Goal: Transaction & Acquisition: Download file/media

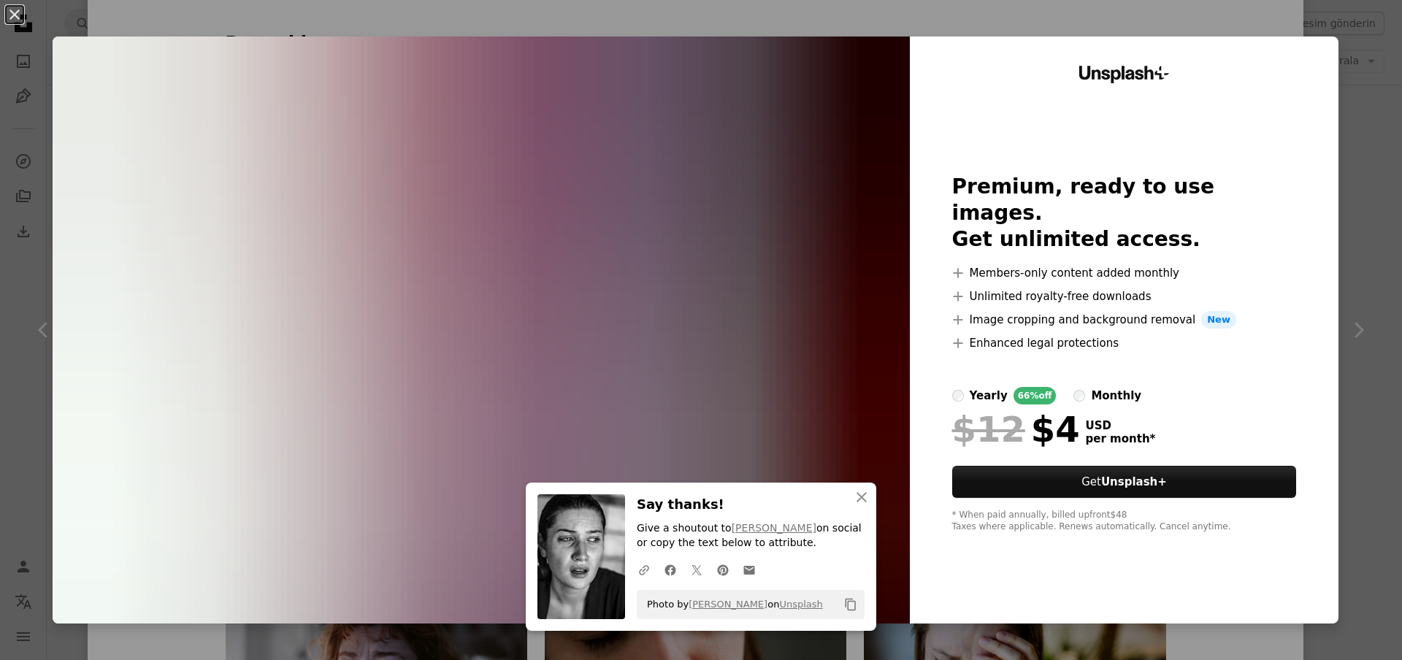
scroll to position [765, 0]
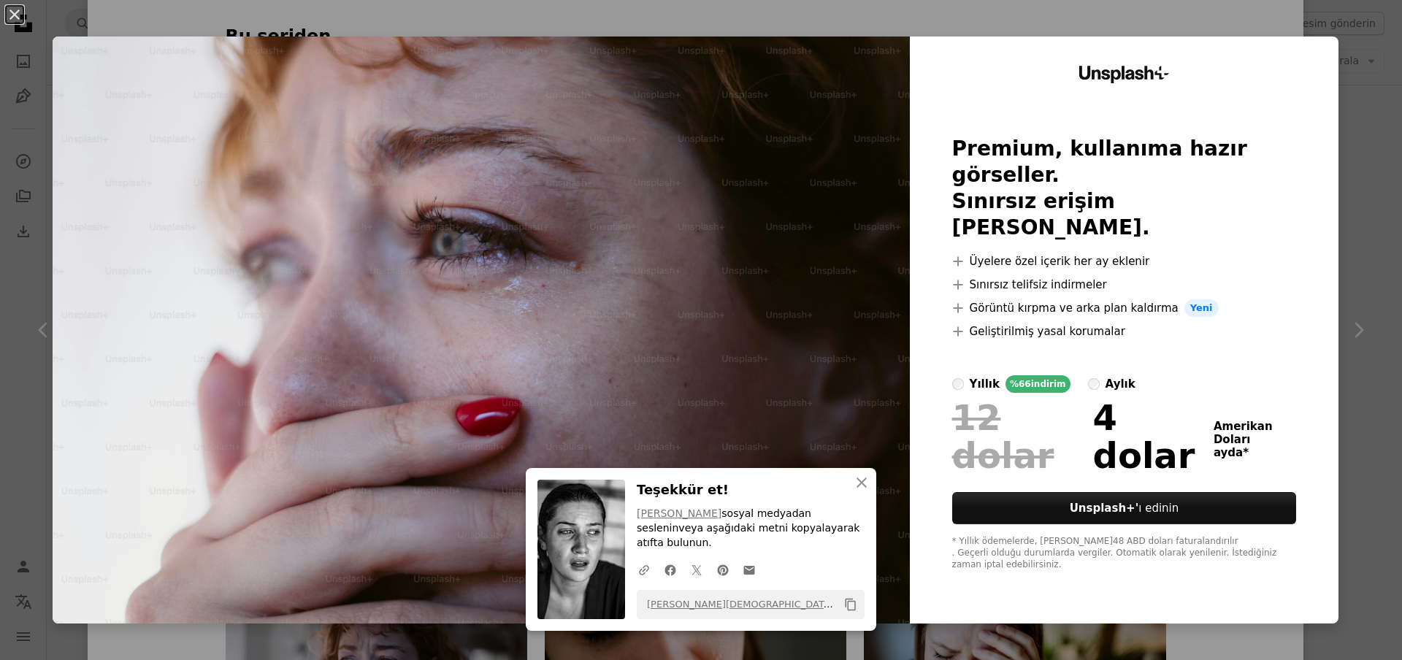
click at [15, 14] on button "An X shape" at bounding box center [15, 15] width 18 height 18
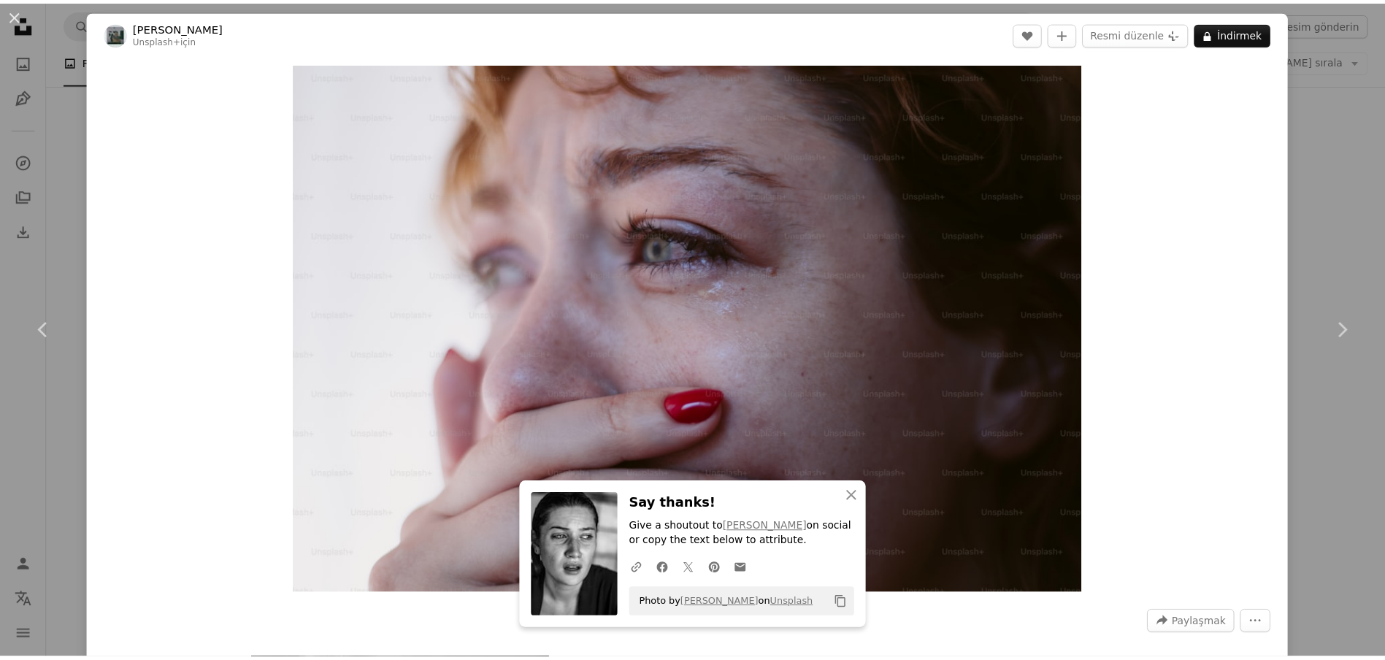
scroll to position [1, 0]
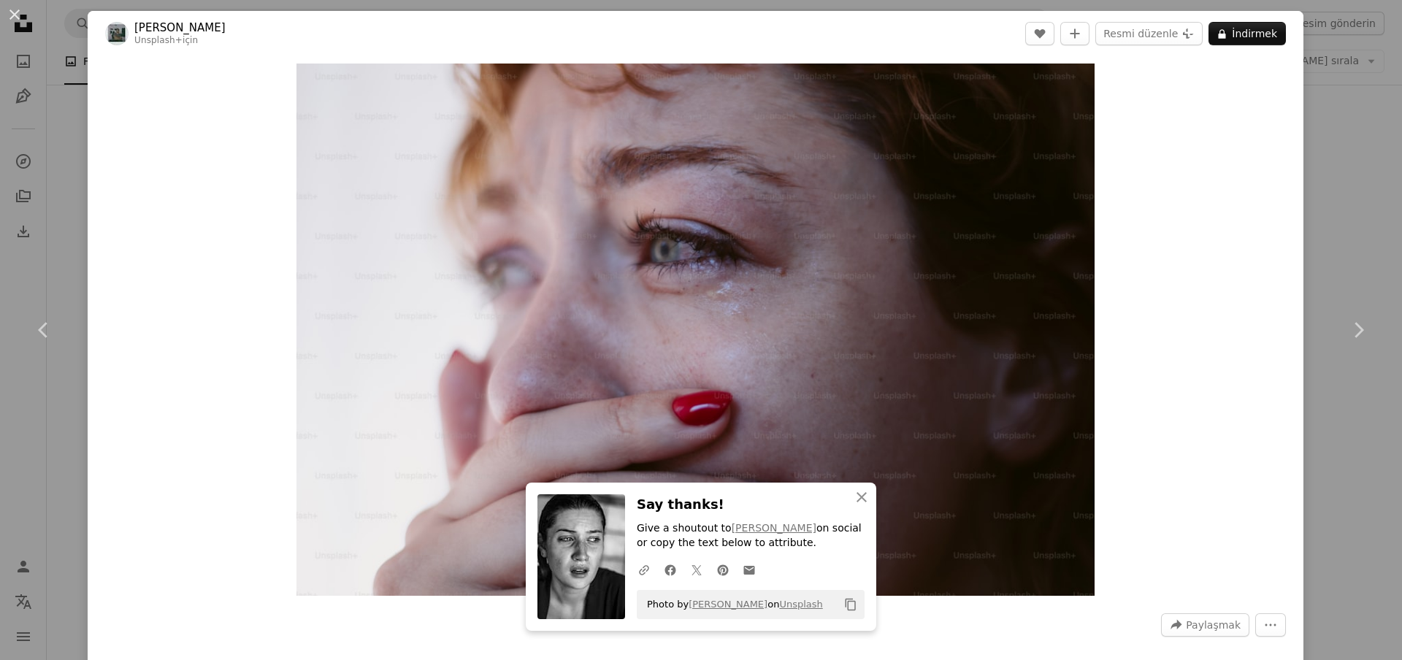
click at [15, 9] on button "An X shape" at bounding box center [15, 15] width 18 height 18
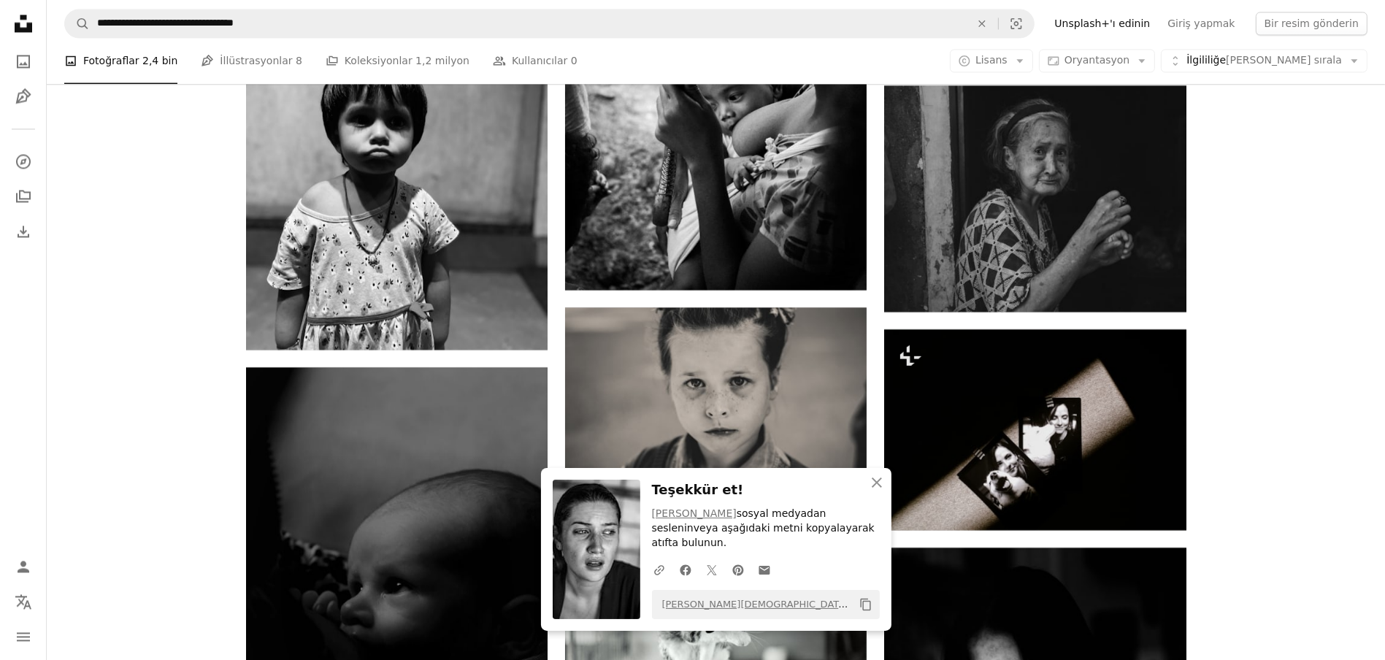
scroll to position [10908, 0]
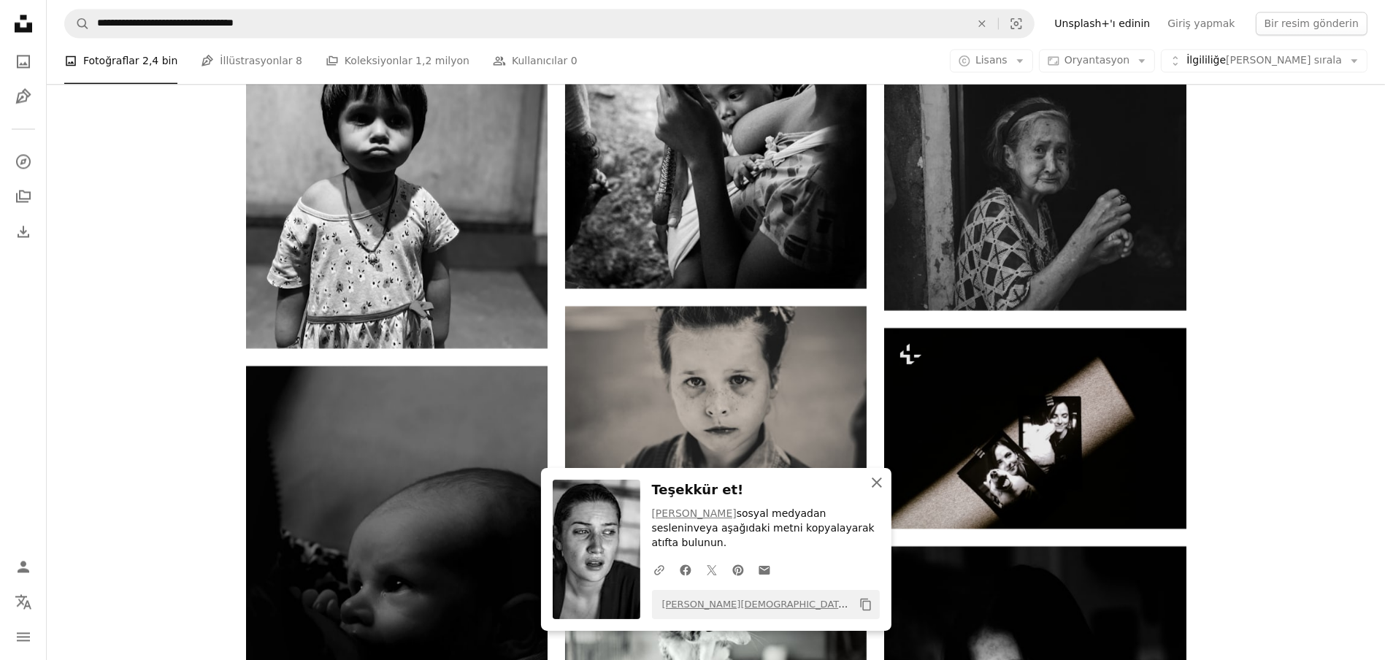
click at [875, 491] on icon "An X shape" at bounding box center [877, 483] width 18 height 18
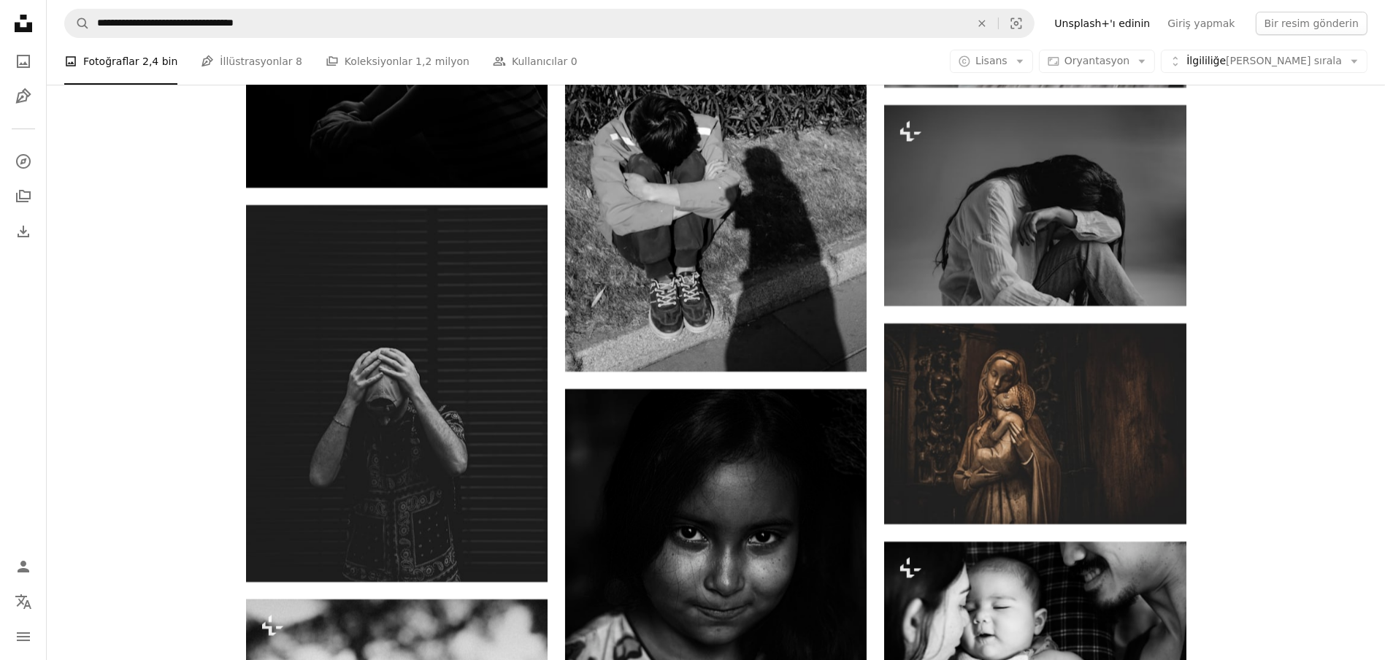
scroll to position [13538, 0]
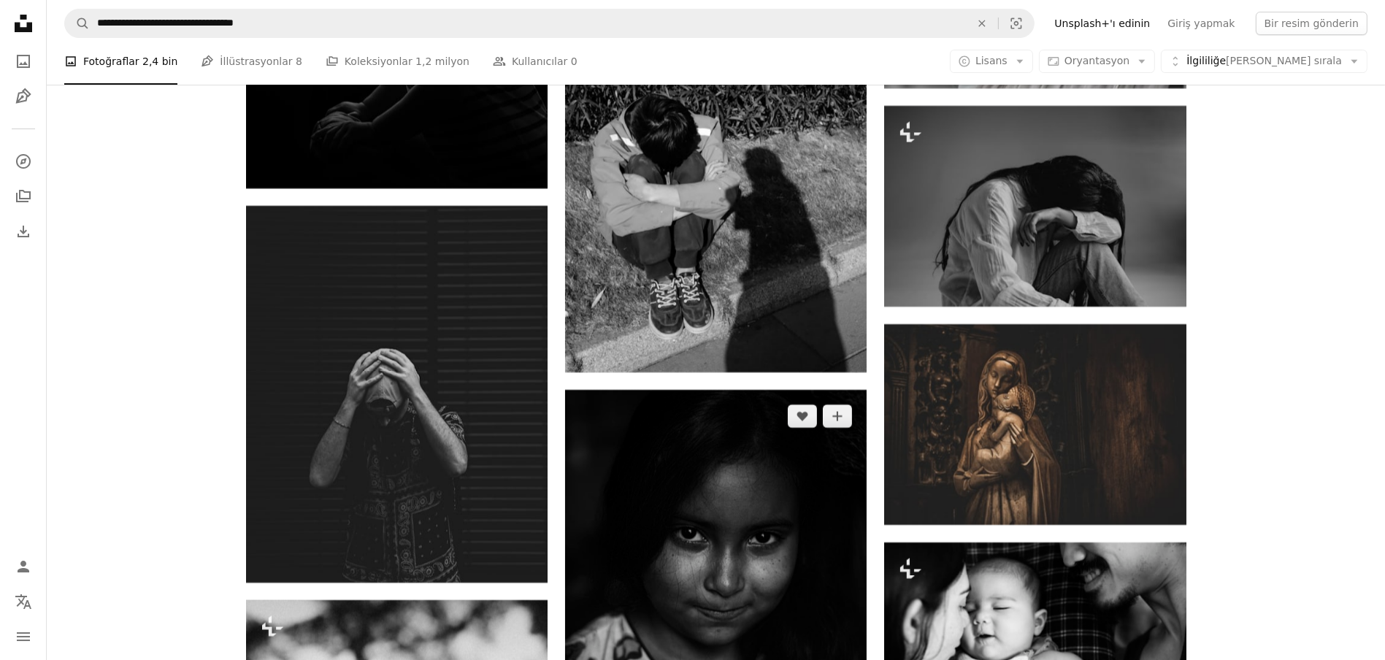
click at [726, 516] on img at bounding box center [716, 616] width 302 height 452
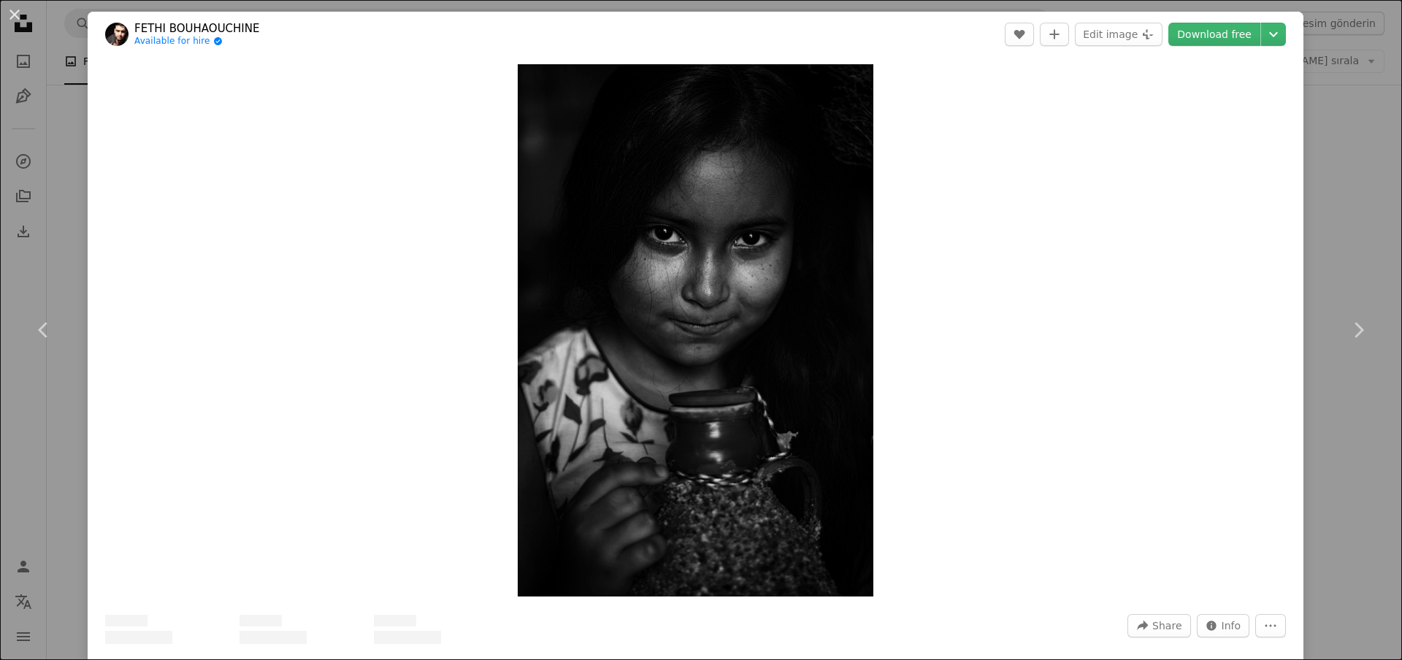
click at [17, 14] on button "An X shape" at bounding box center [15, 15] width 18 height 18
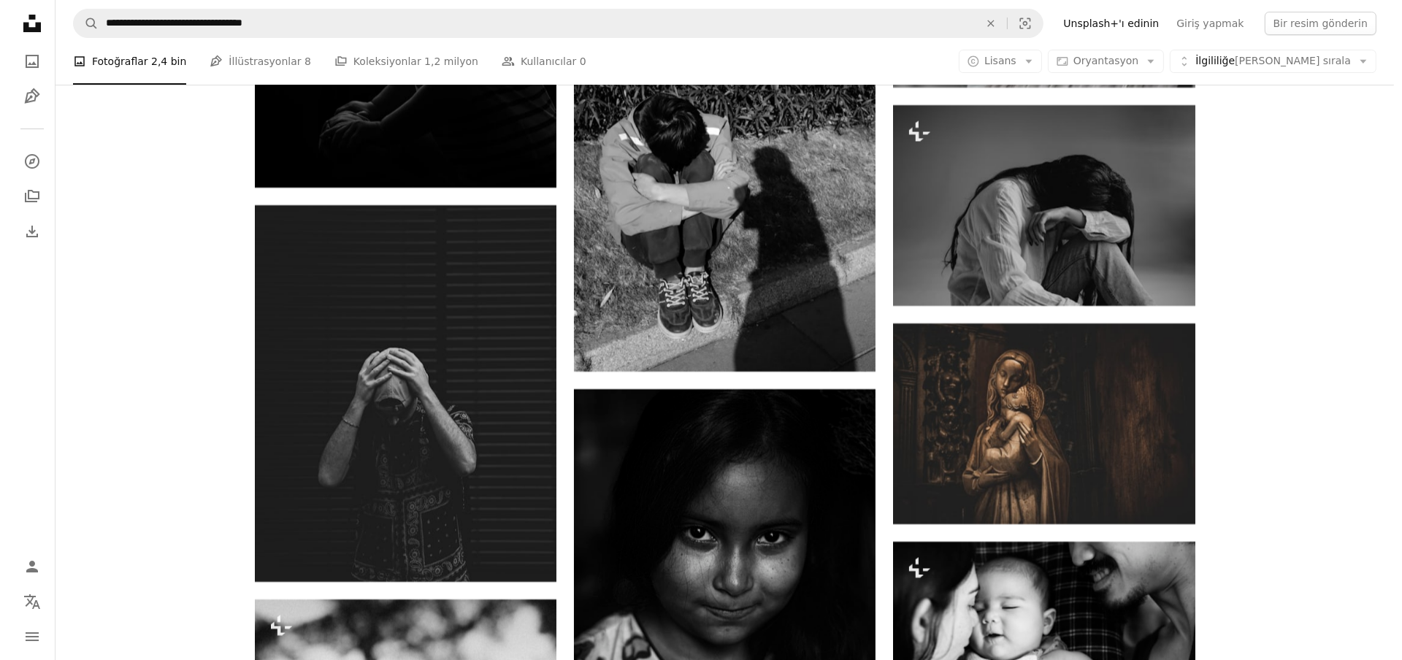
scroll to position [13538, 0]
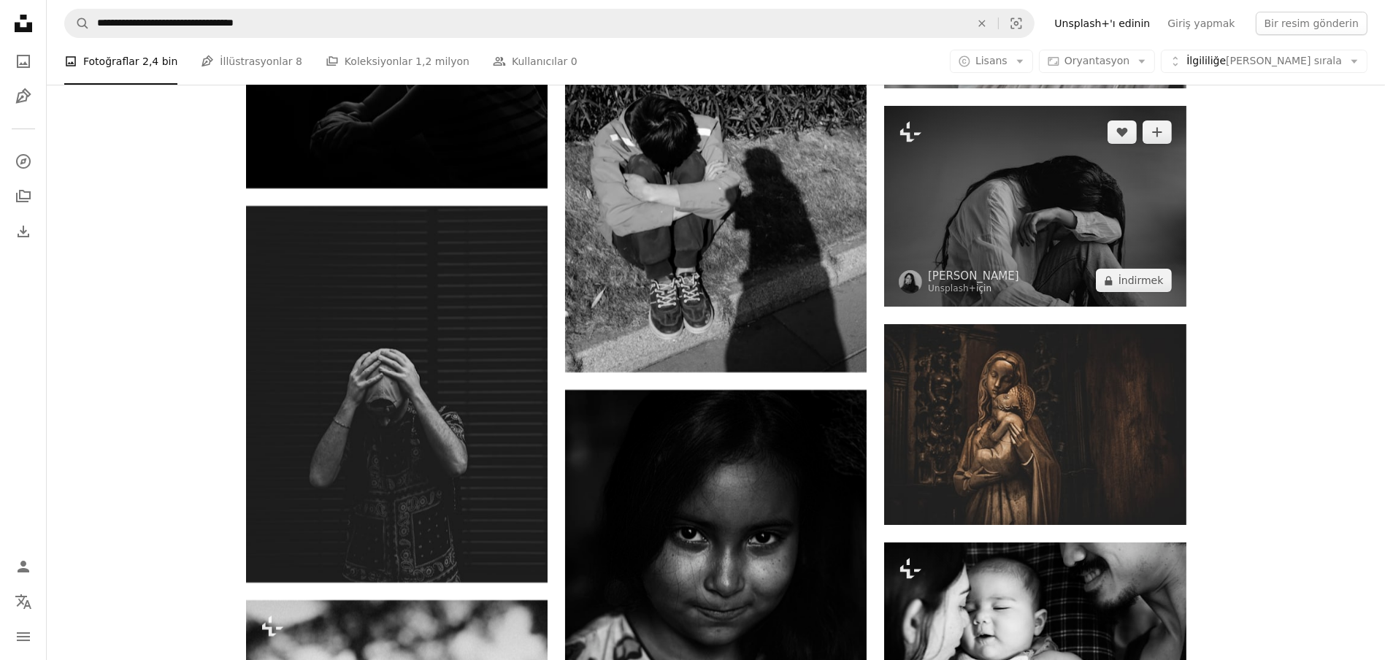
click at [1020, 176] on img at bounding box center [1035, 206] width 302 height 201
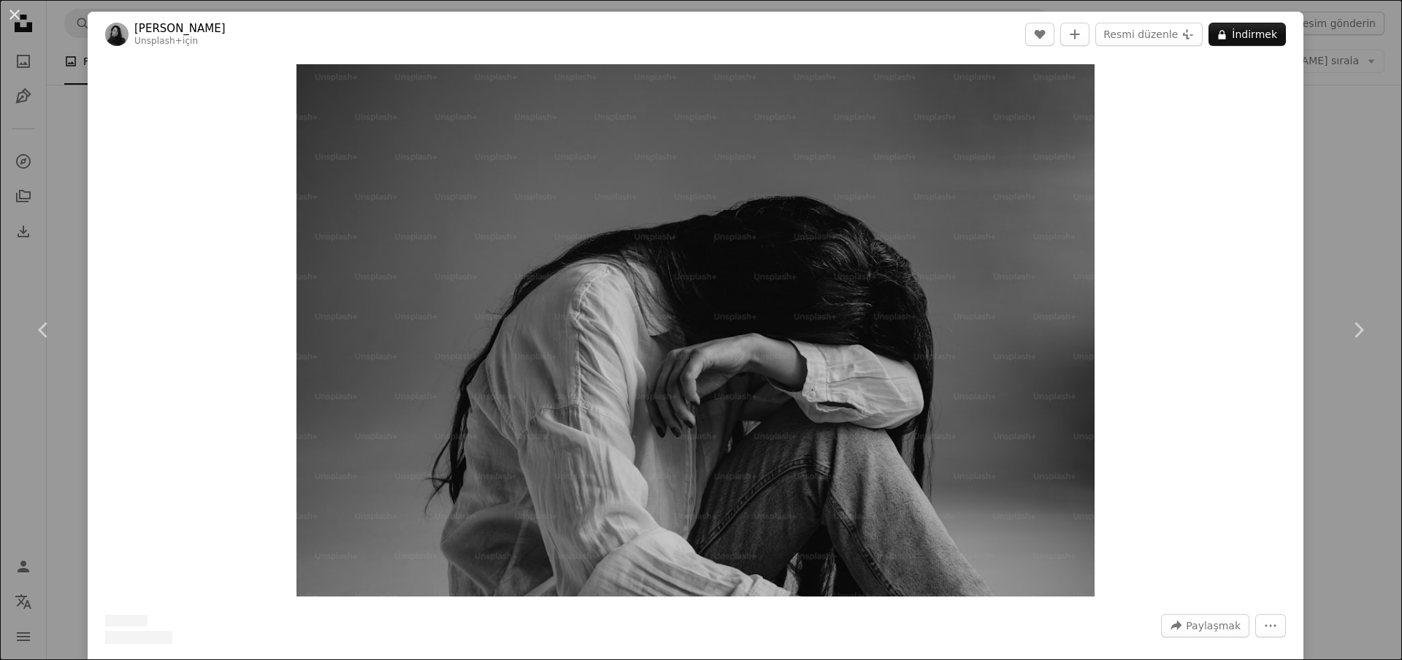
click at [1232, 33] on font "İndirmek" at bounding box center [1254, 34] width 45 height 12
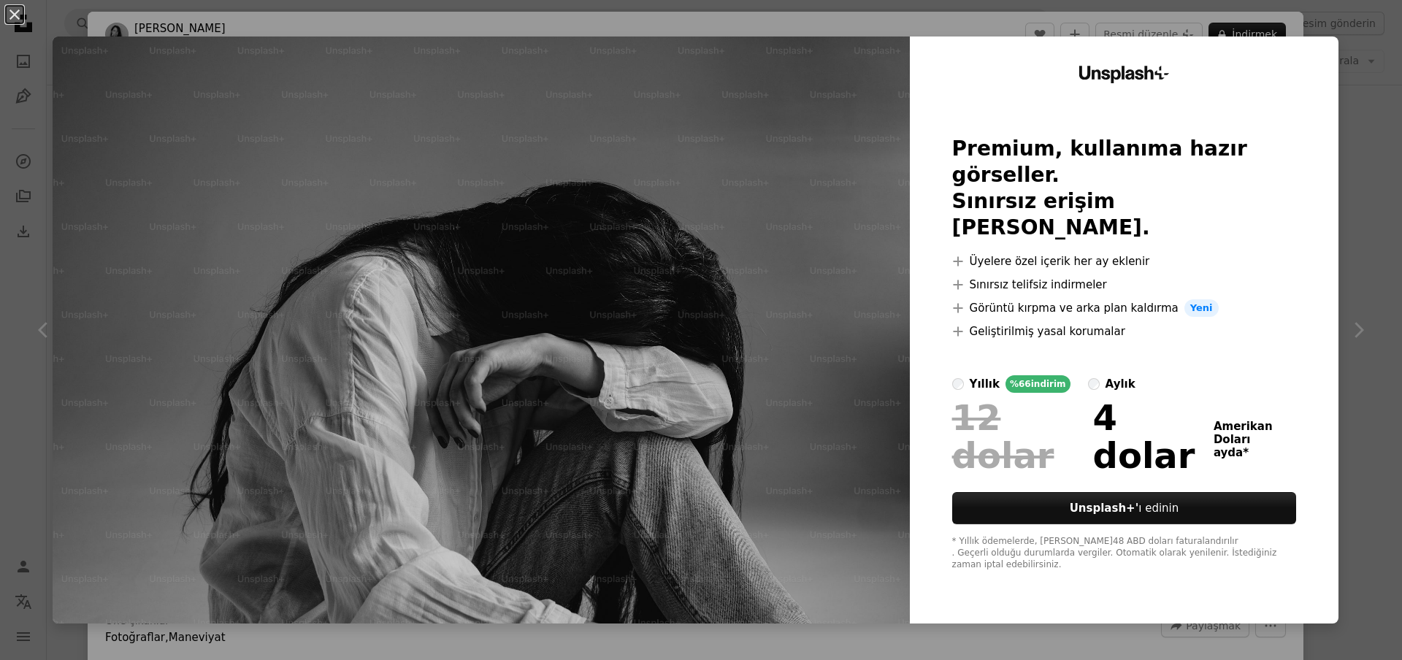
click at [16, 18] on button "An X shape" at bounding box center [15, 15] width 18 height 18
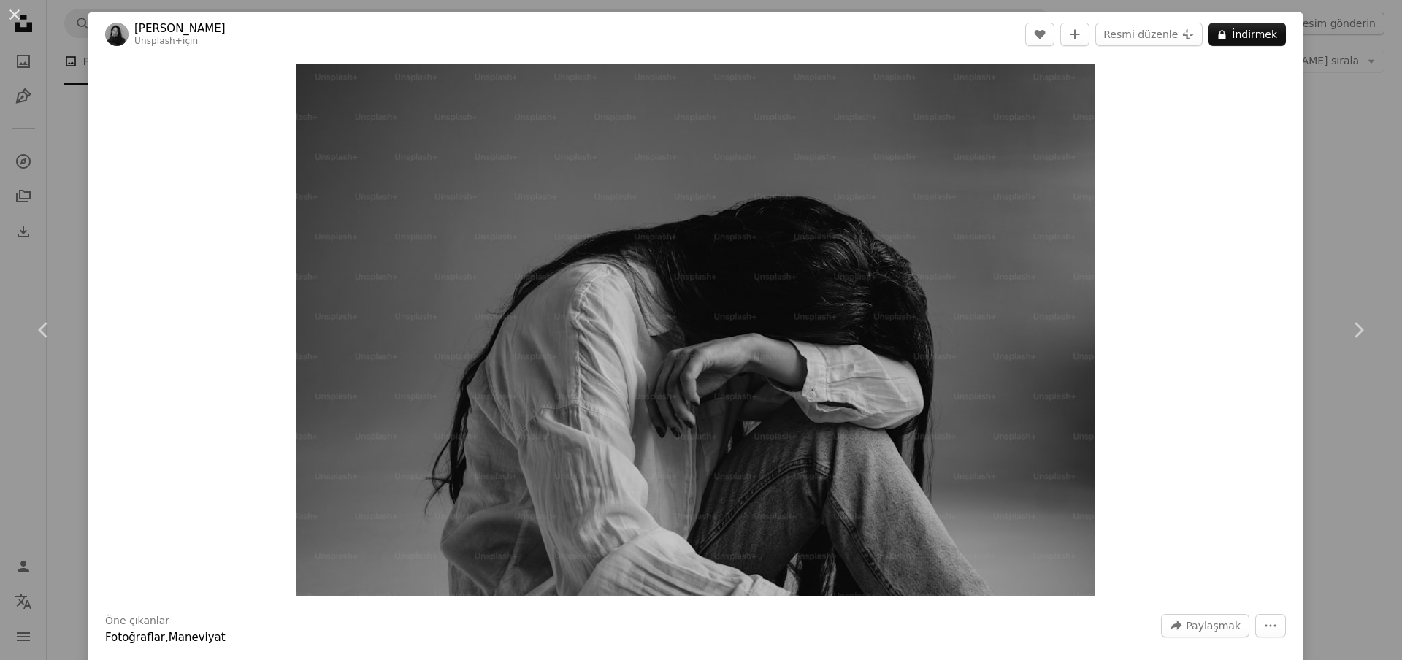
click at [14, 18] on button "An X shape" at bounding box center [15, 15] width 18 height 18
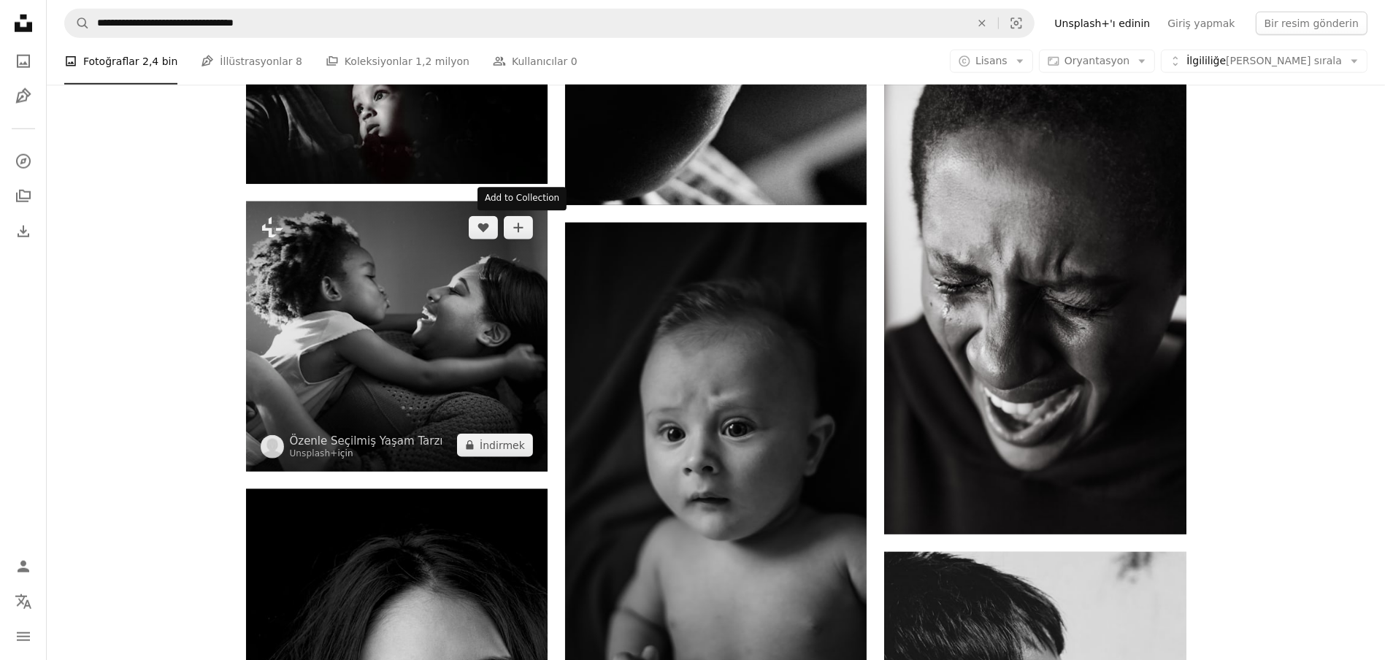
scroll to position [2078, 0]
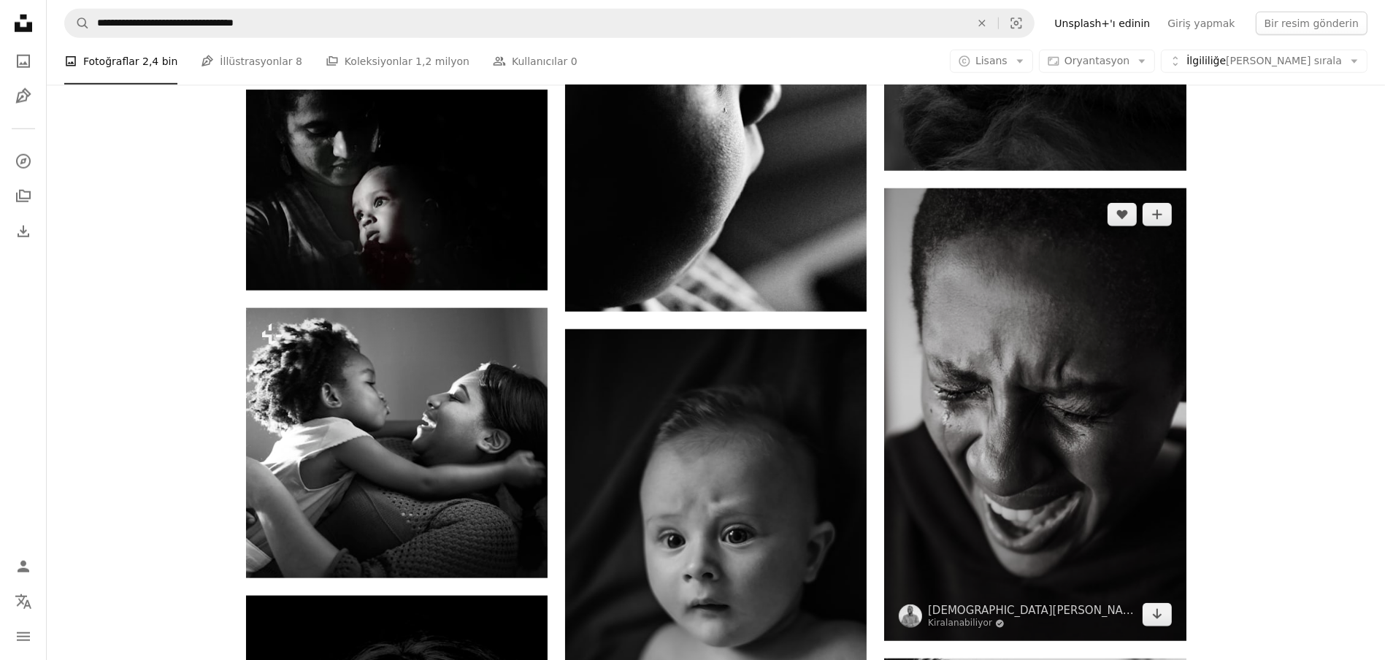
click at [1053, 369] on img at bounding box center [1035, 414] width 302 height 453
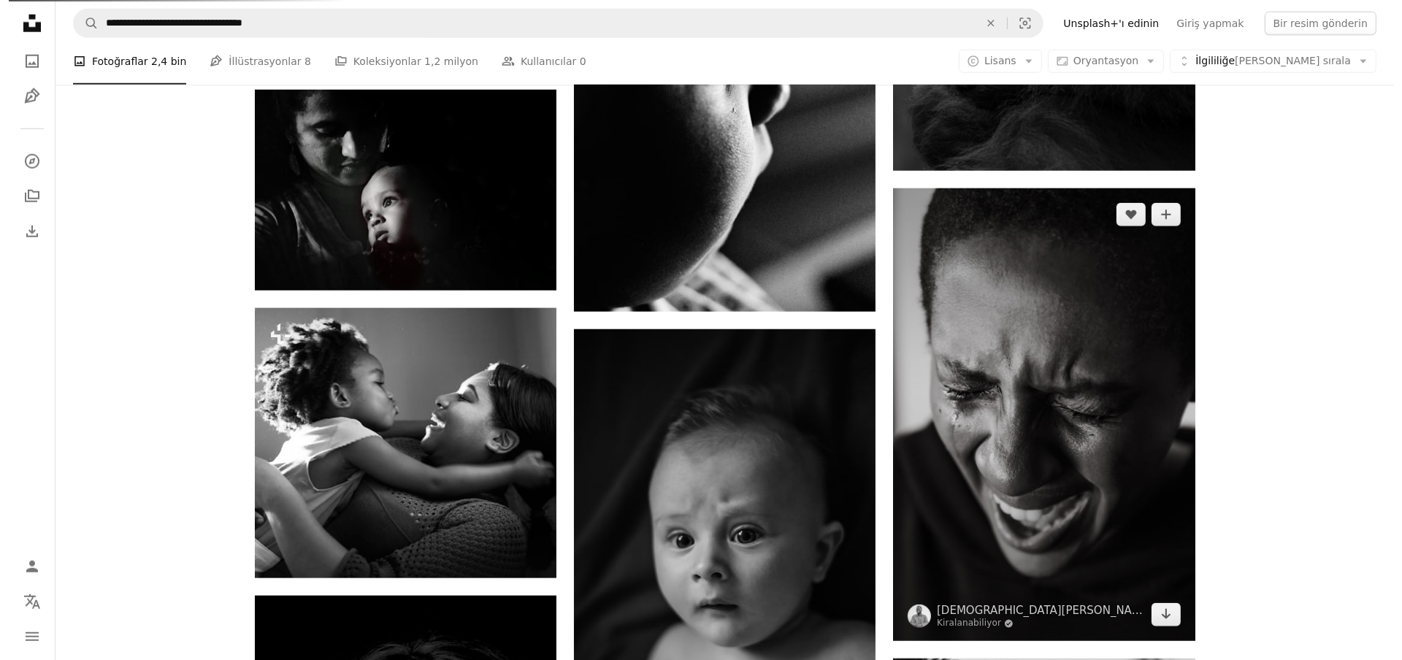
scroll to position [2016, 0]
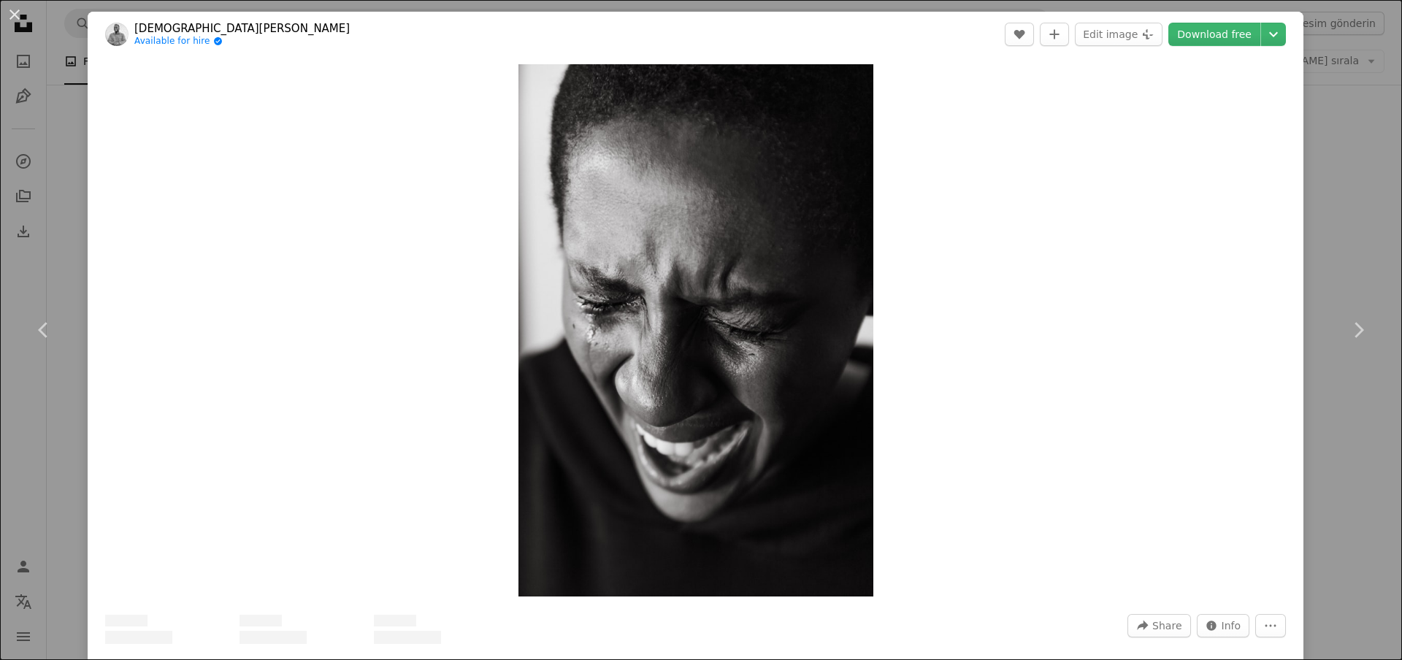
click at [1202, 31] on link "Download free" at bounding box center [1214, 34] width 92 height 23
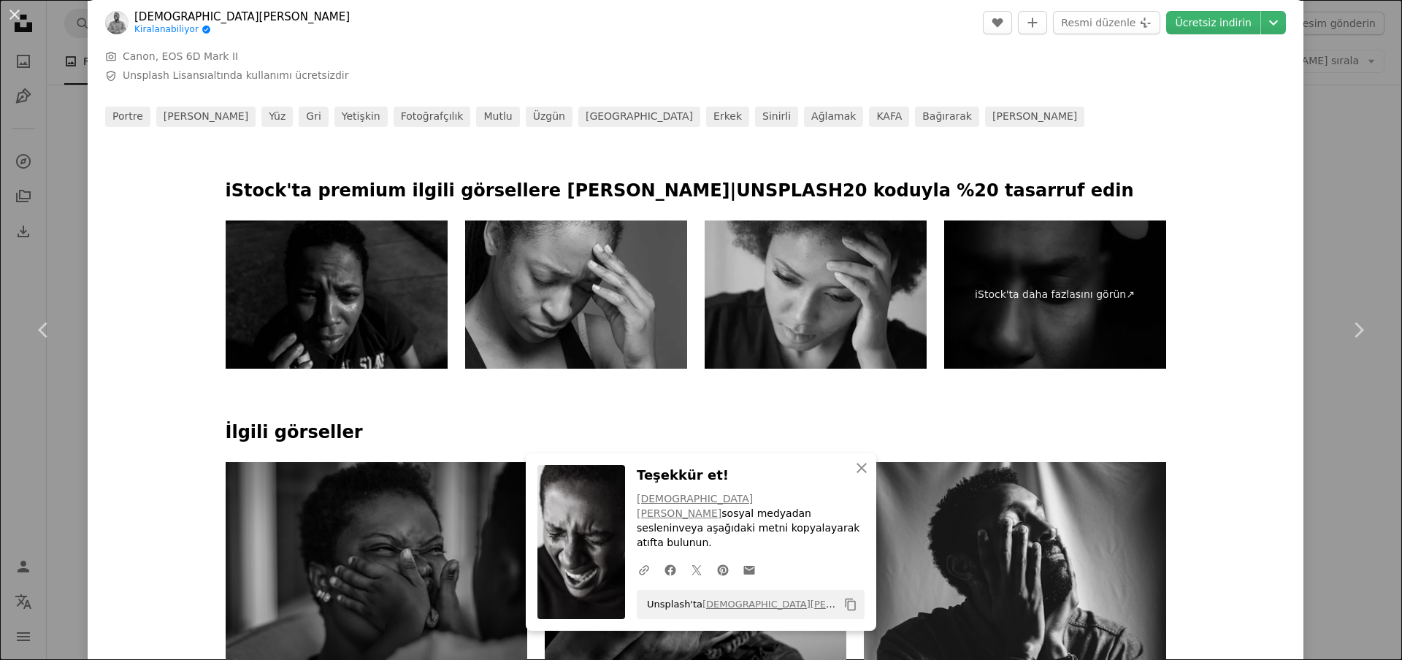
scroll to position [656, 0]
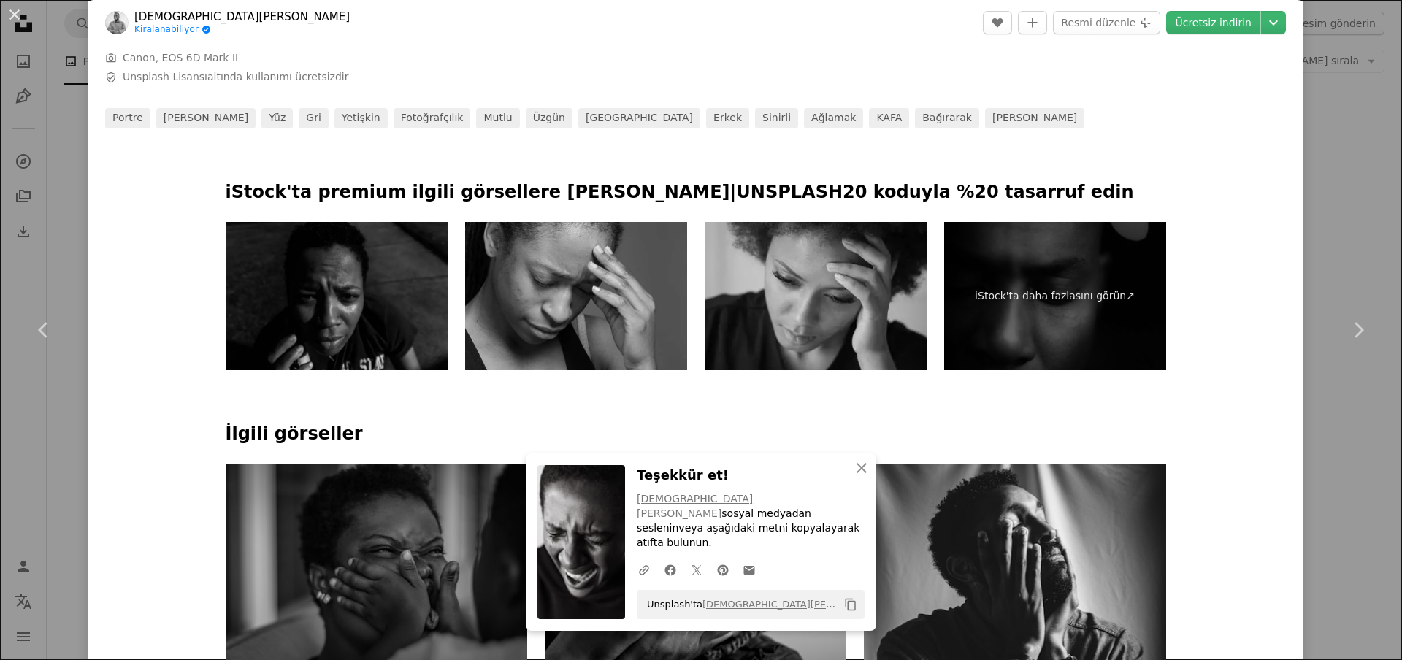
click at [9, 13] on button "An X shape" at bounding box center [15, 15] width 18 height 18
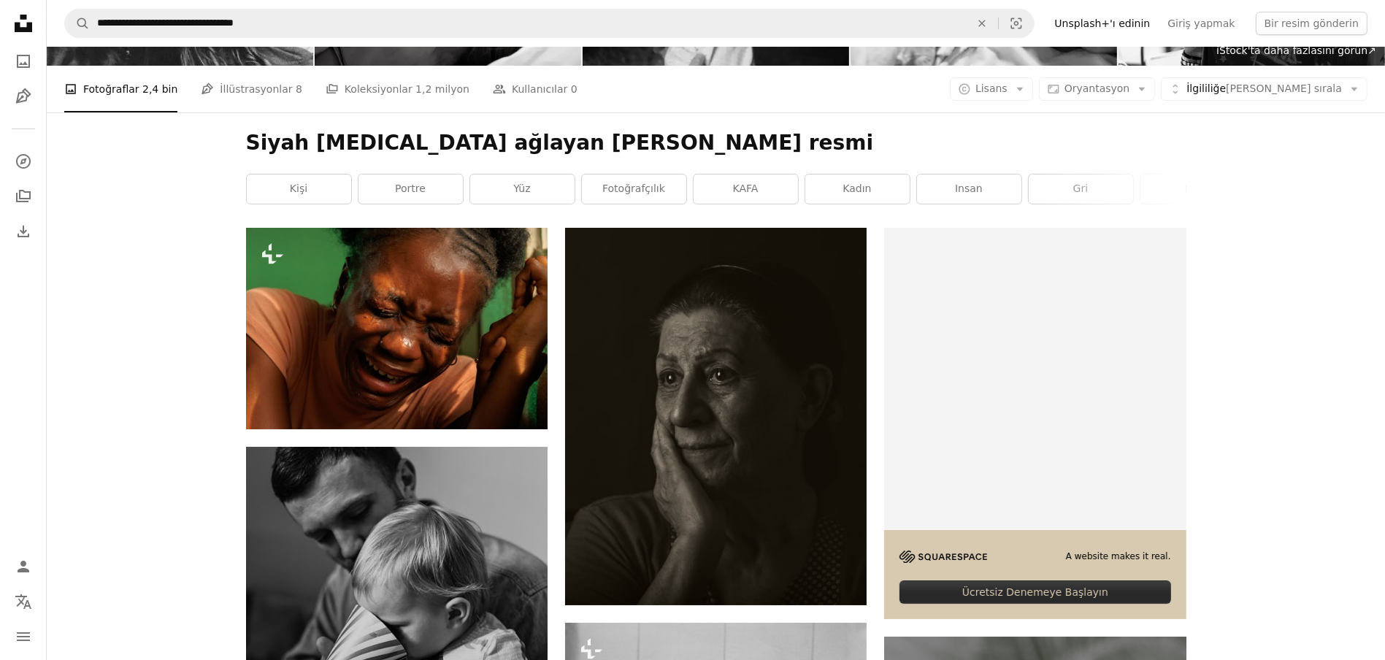
scroll to position [156, 0]
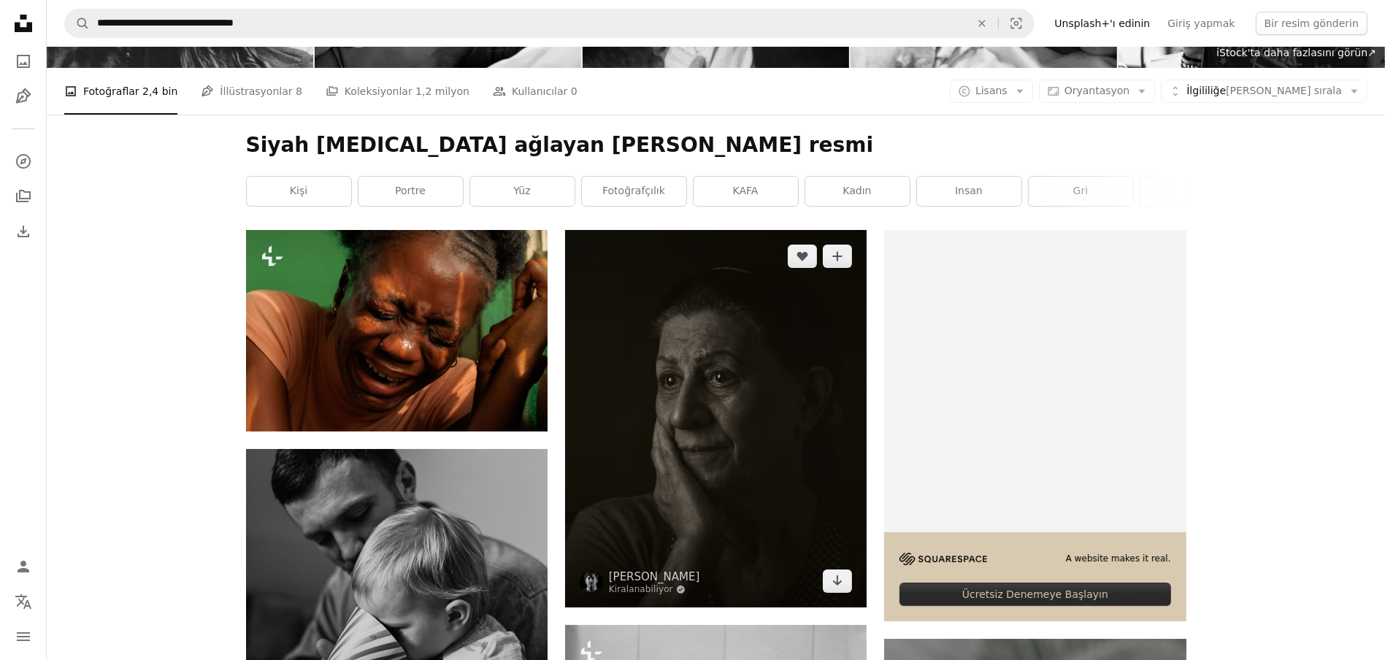
click at [748, 399] on img at bounding box center [716, 418] width 302 height 377
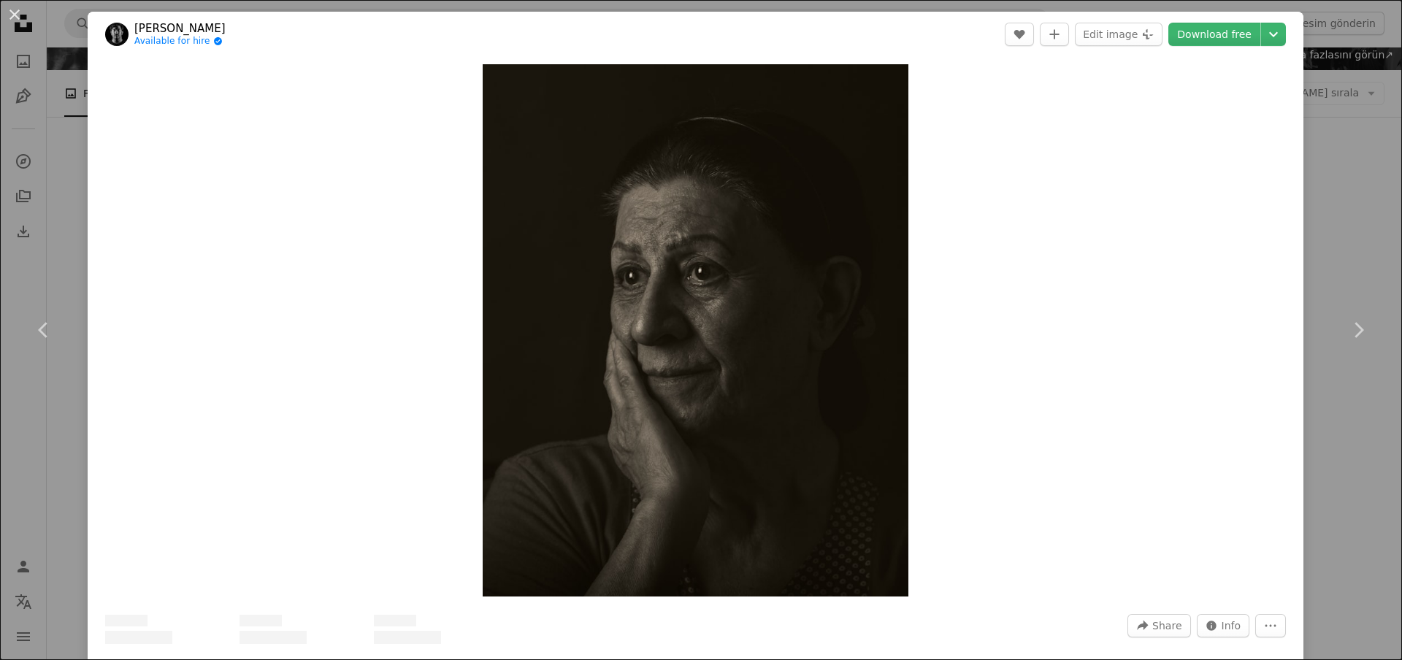
click at [1194, 36] on link "Download free" at bounding box center [1214, 34] width 92 height 23
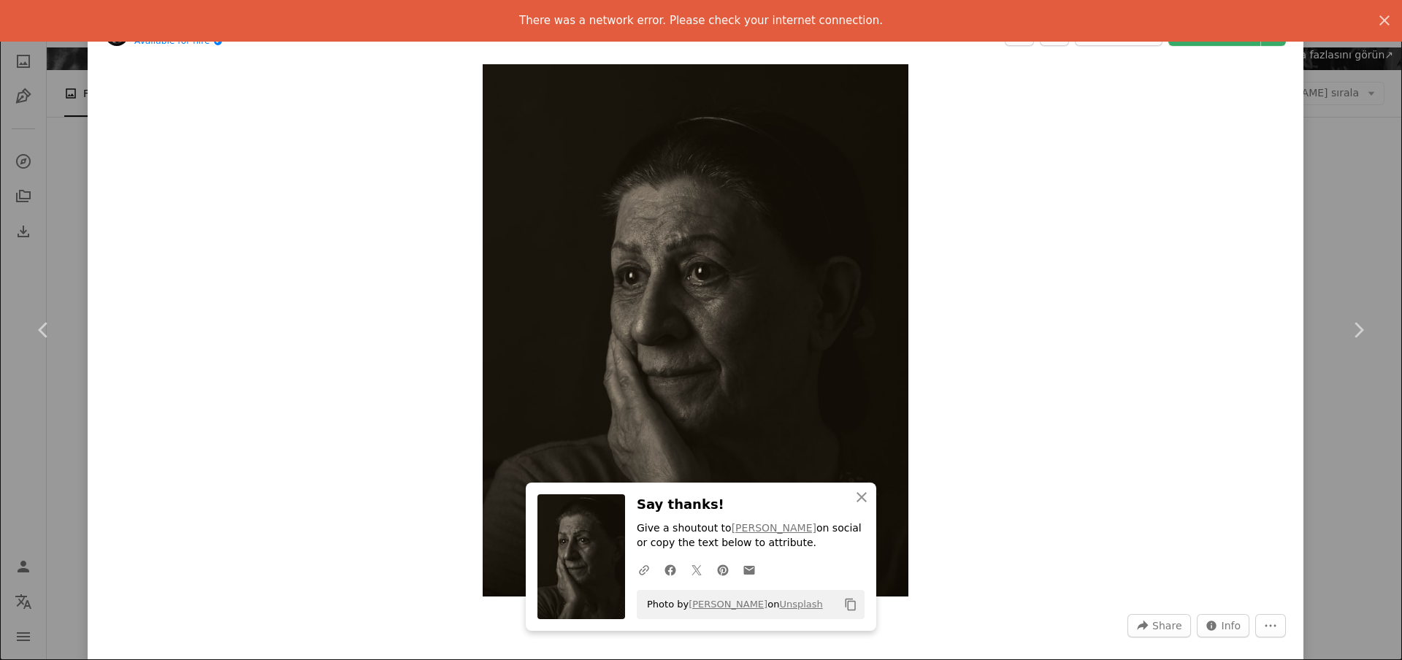
click at [1376, 20] on icon "An X shape" at bounding box center [1385, 21] width 18 height 18
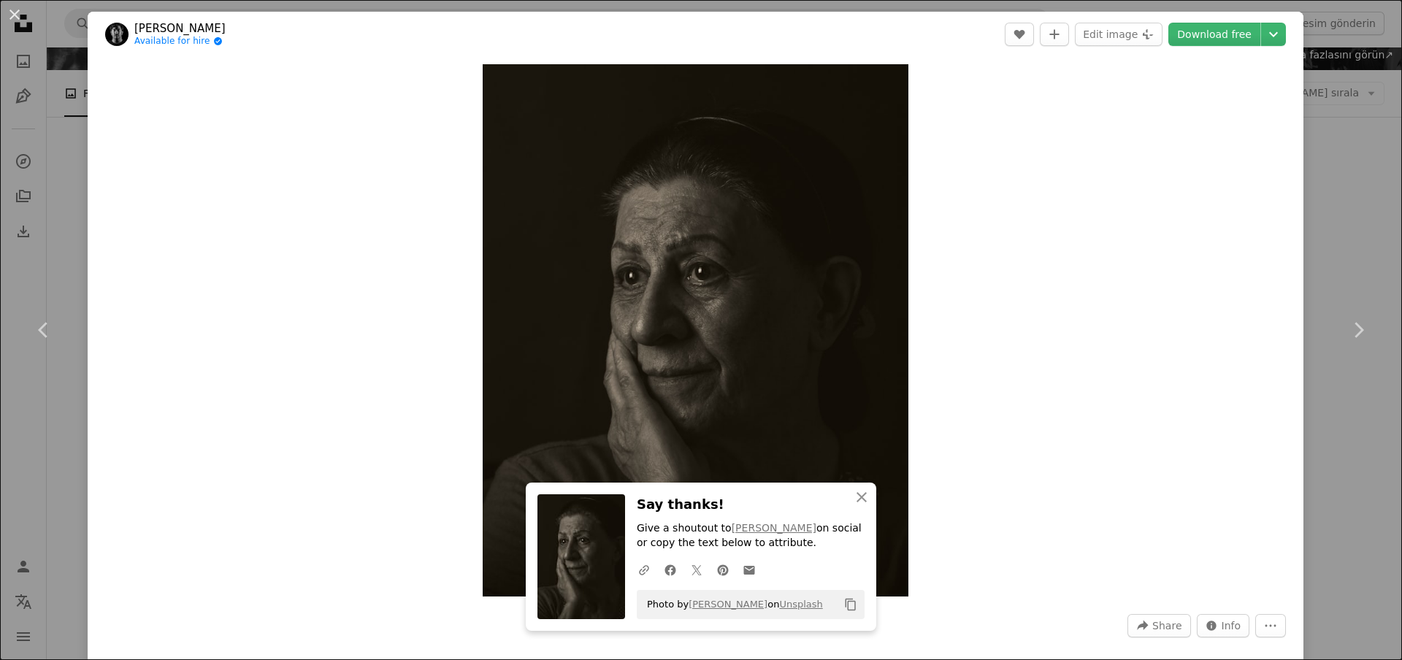
click at [1203, 28] on link "Download free" at bounding box center [1214, 34] width 92 height 23
click at [17, 15] on button "An X shape" at bounding box center [15, 15] width 18 height 18
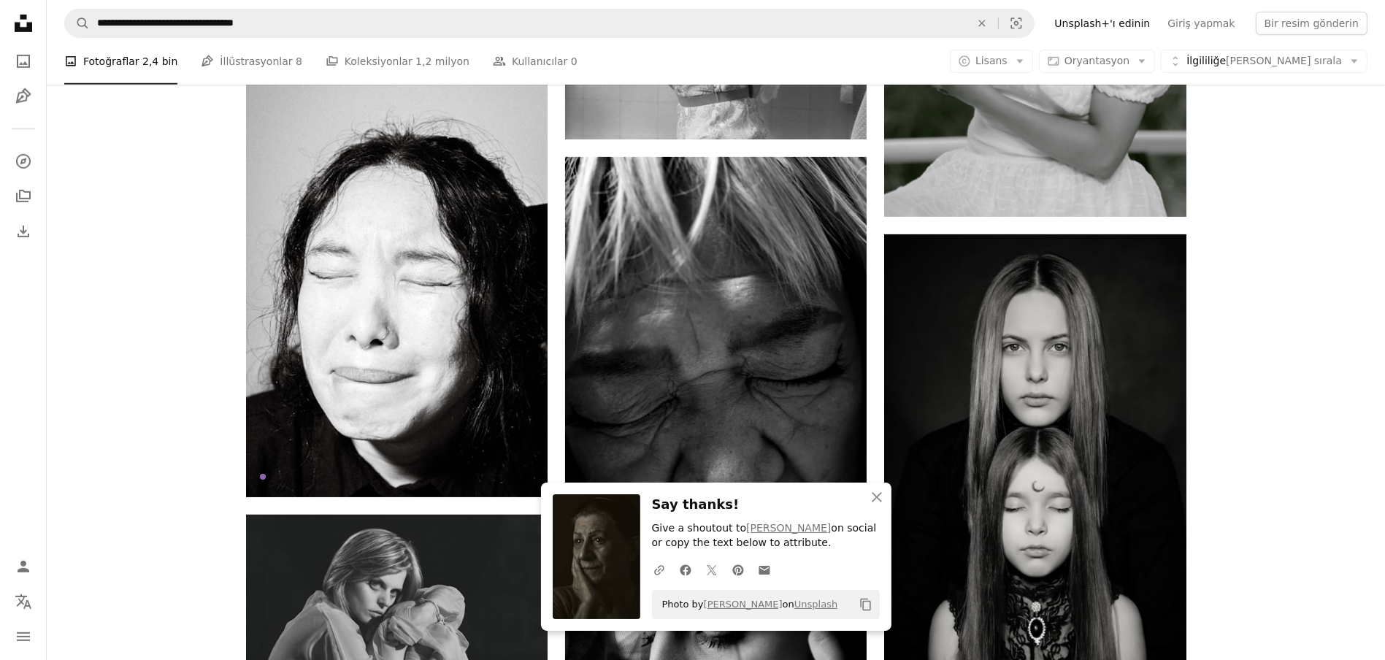
scroll to position [1032, 0]
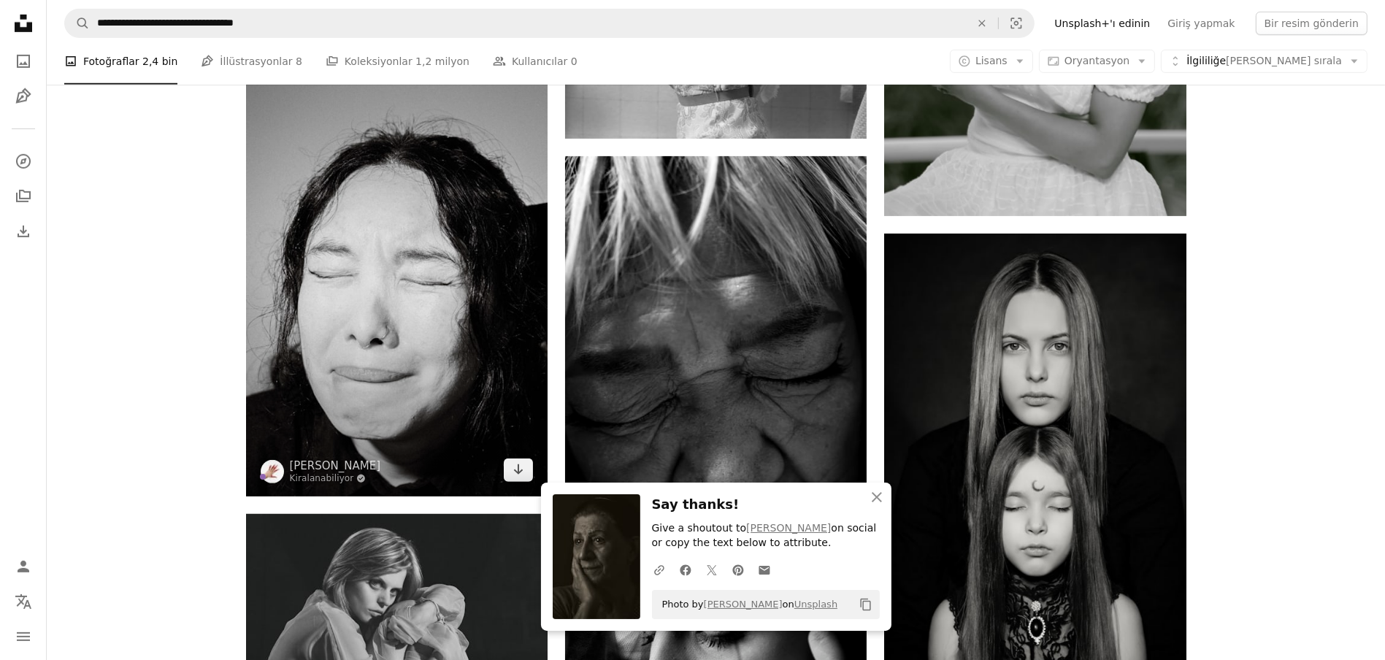
click at [354, 319] on img at bounding box center [397, 270] width 302 height 453
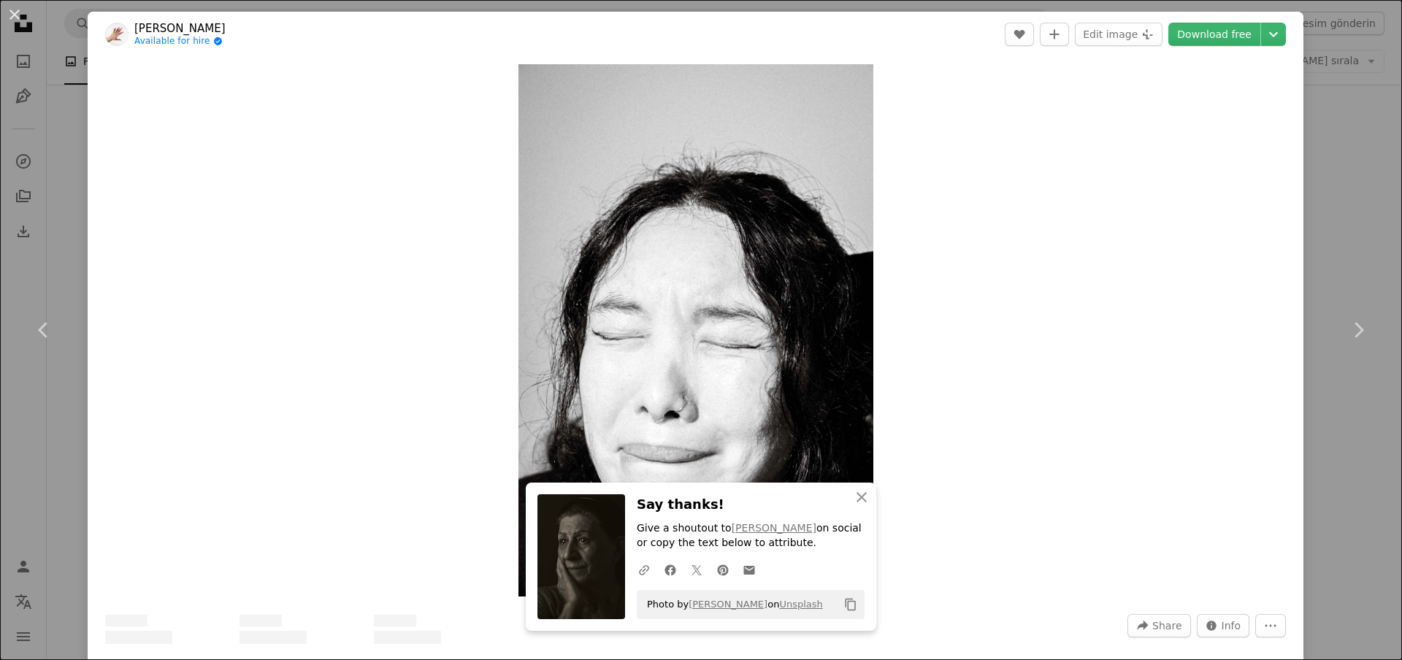
click at [1183, 34] on link "Download free" at bounding box center [1214, 34] width 92 height 23
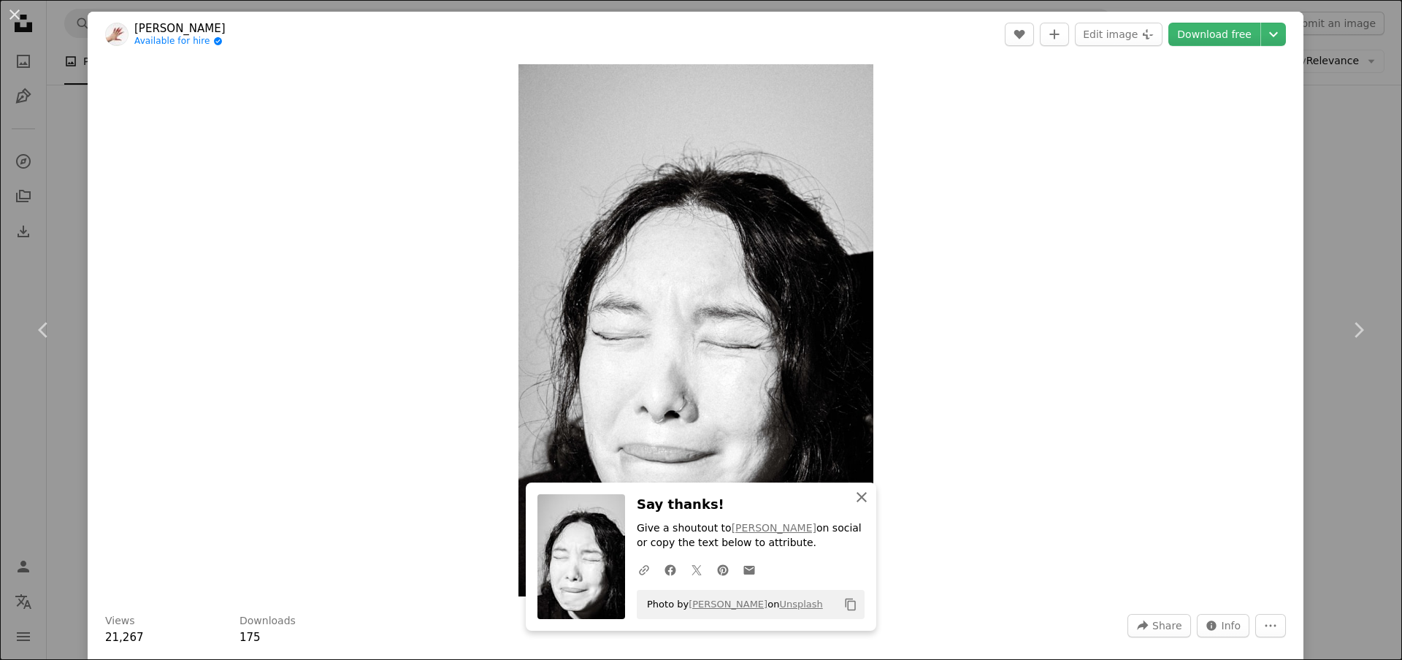
click at [856, 502] on icon "button" at bounding box center [861, 497] width 10 height 10
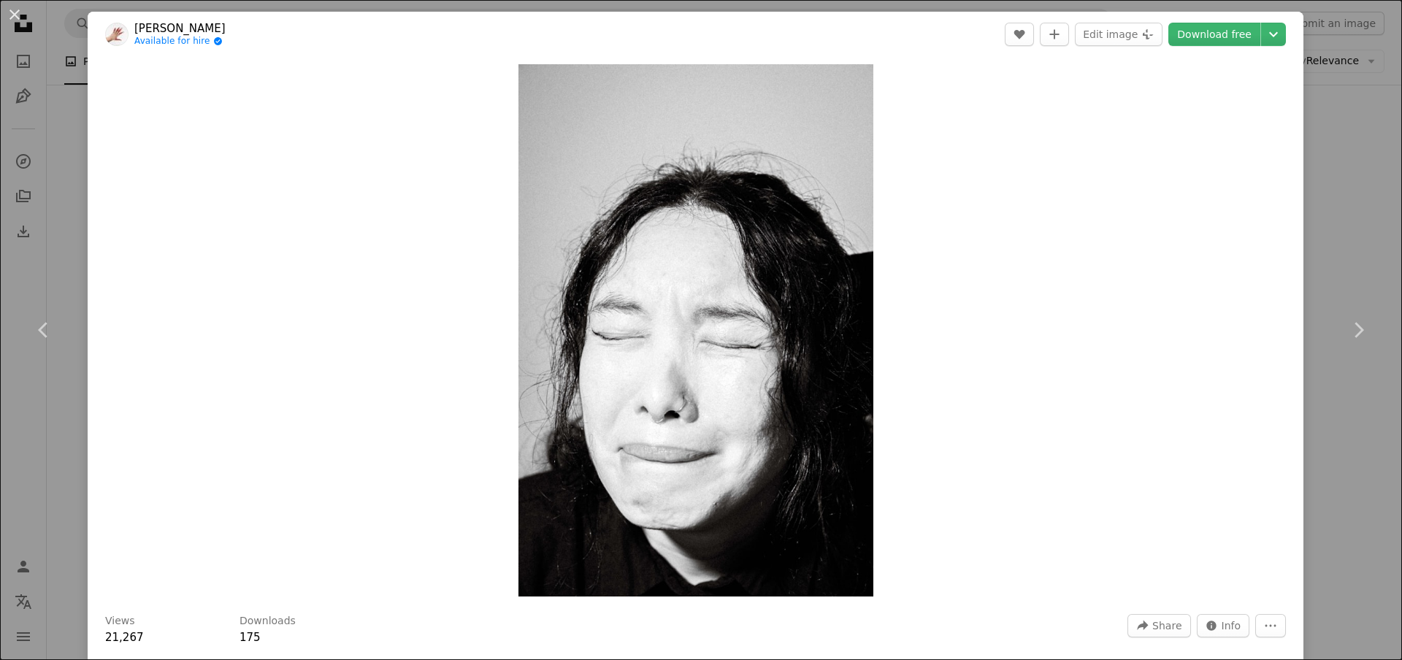
click at [1185, 31] on link "Download free" at bounding box center [1214, 34] width 92 height 23
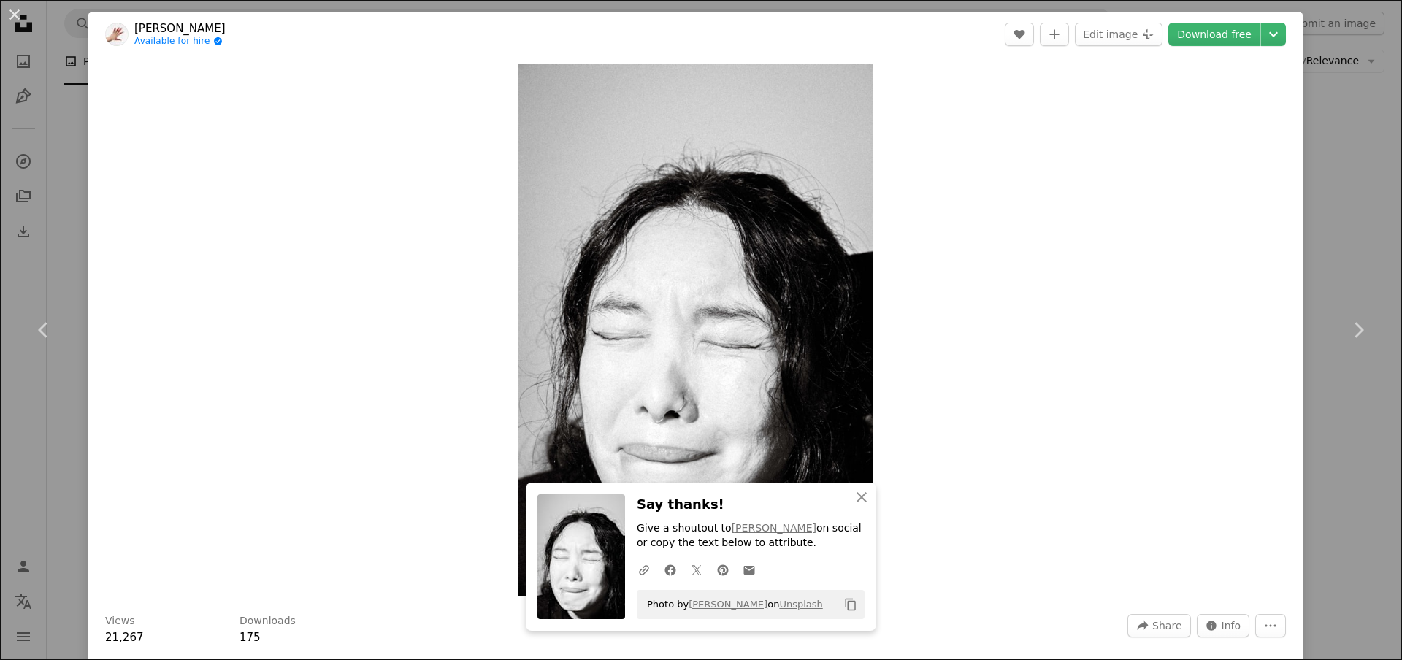
click at [15, 12] on button "An X shape" at bounding box center [15, 15] width 18 height 18
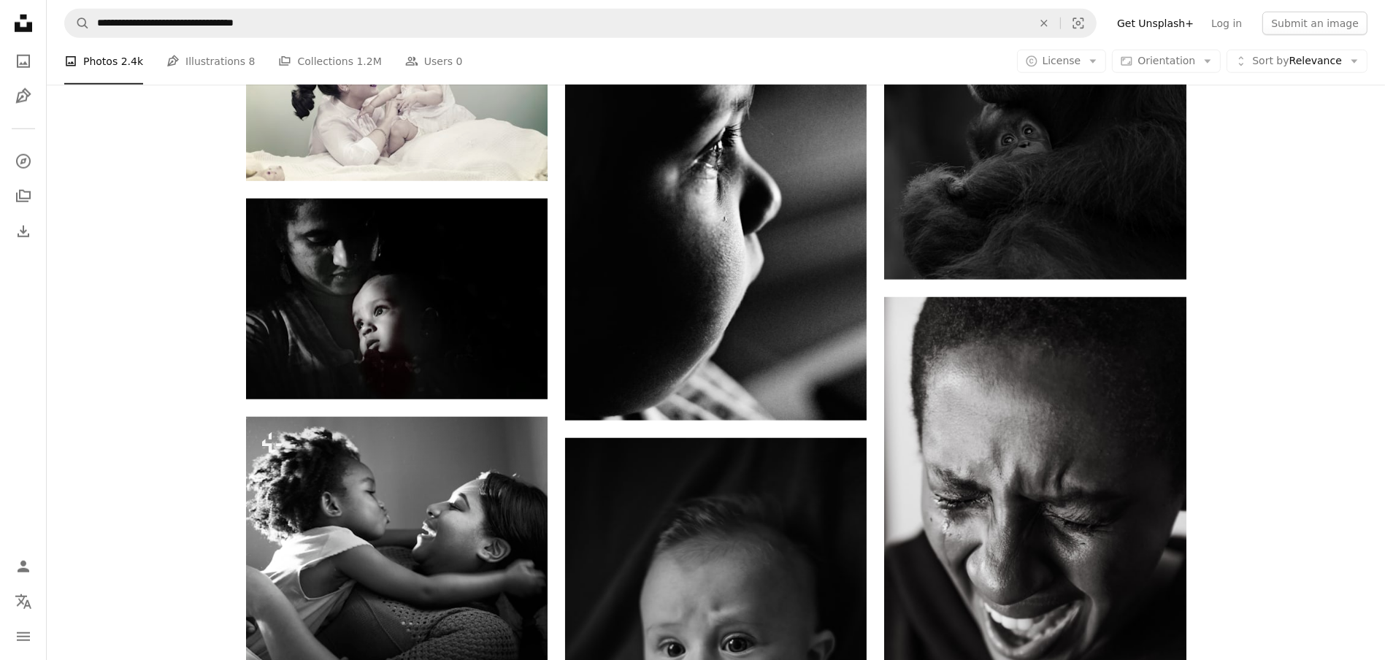
scroll to position [1908, 0]
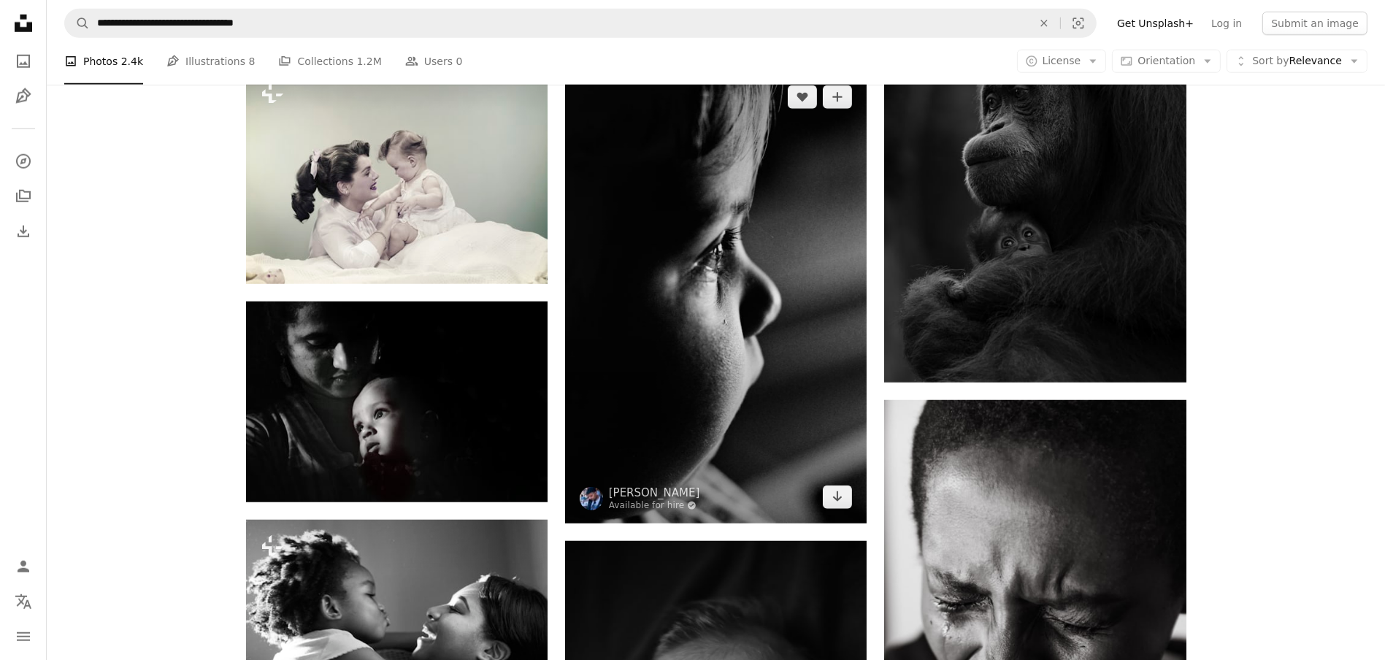
click at [751, 261] on img at bounding box center [716, 297] width 302 height 453
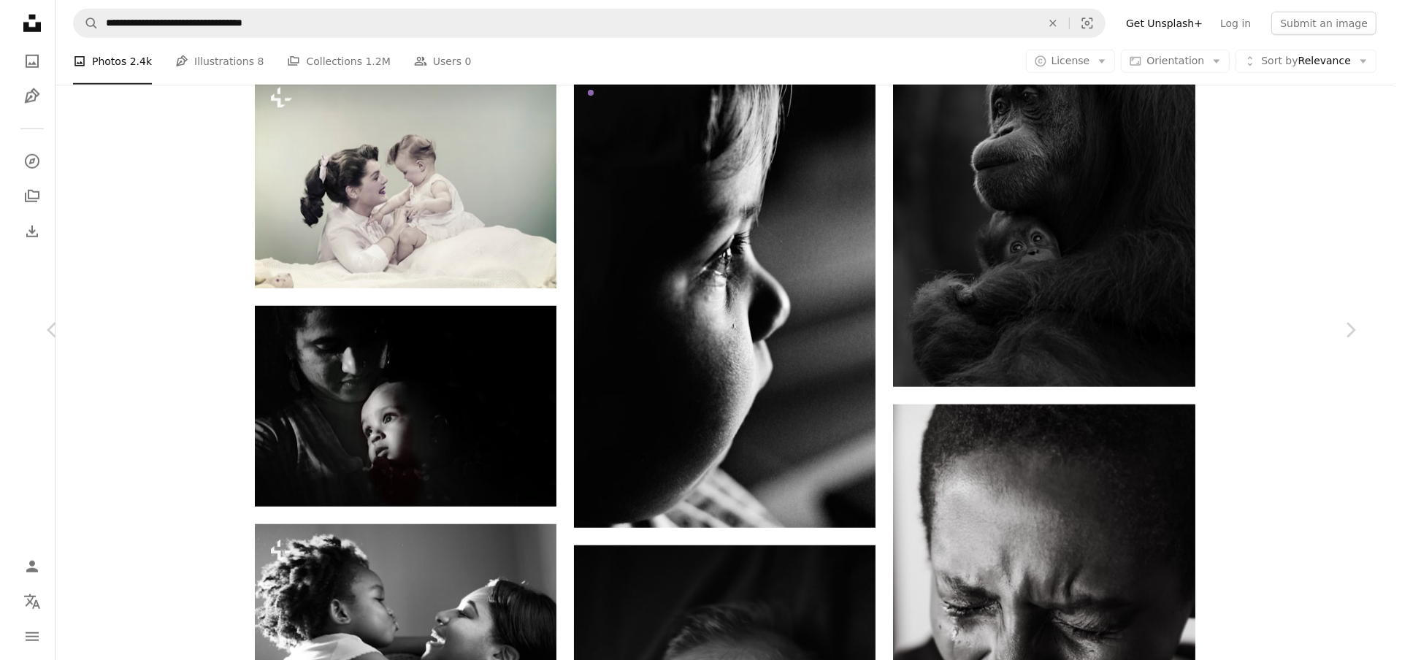
scroll to position [1800, 0]
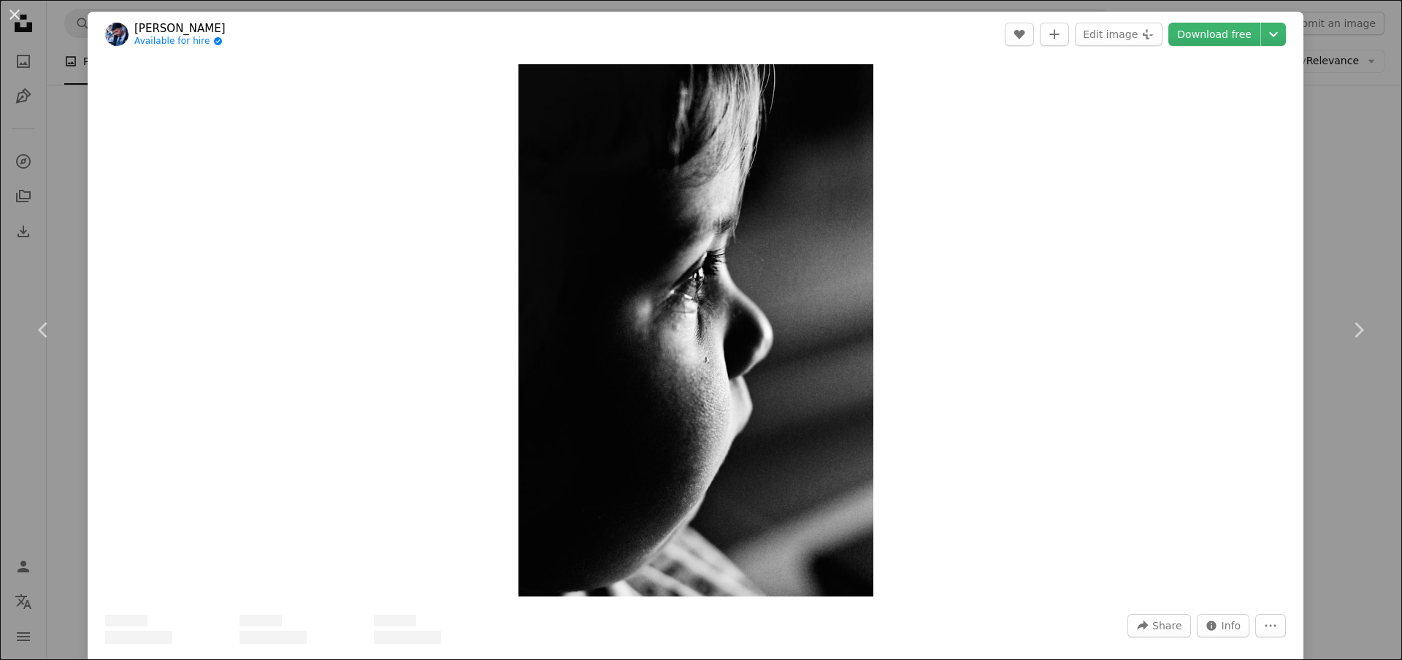
click at [1195, 31] on link "Download free" at bounding box center [1214, 34] width 92 height 23
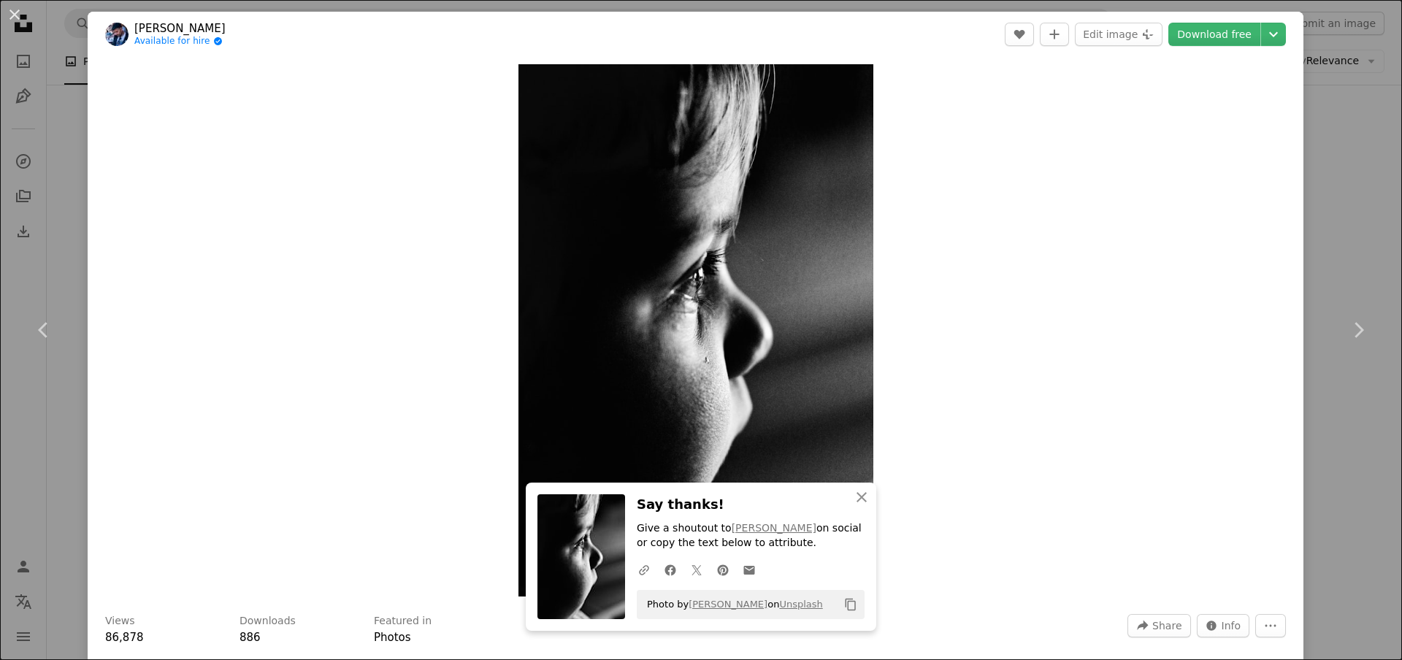
click at [1195, 31] on link "Download free" at bounding box center [1214, 34] width 92 height 23
click at [16, 13] on button "An X shape" at bounding box center [15, 15] width 18 height 18
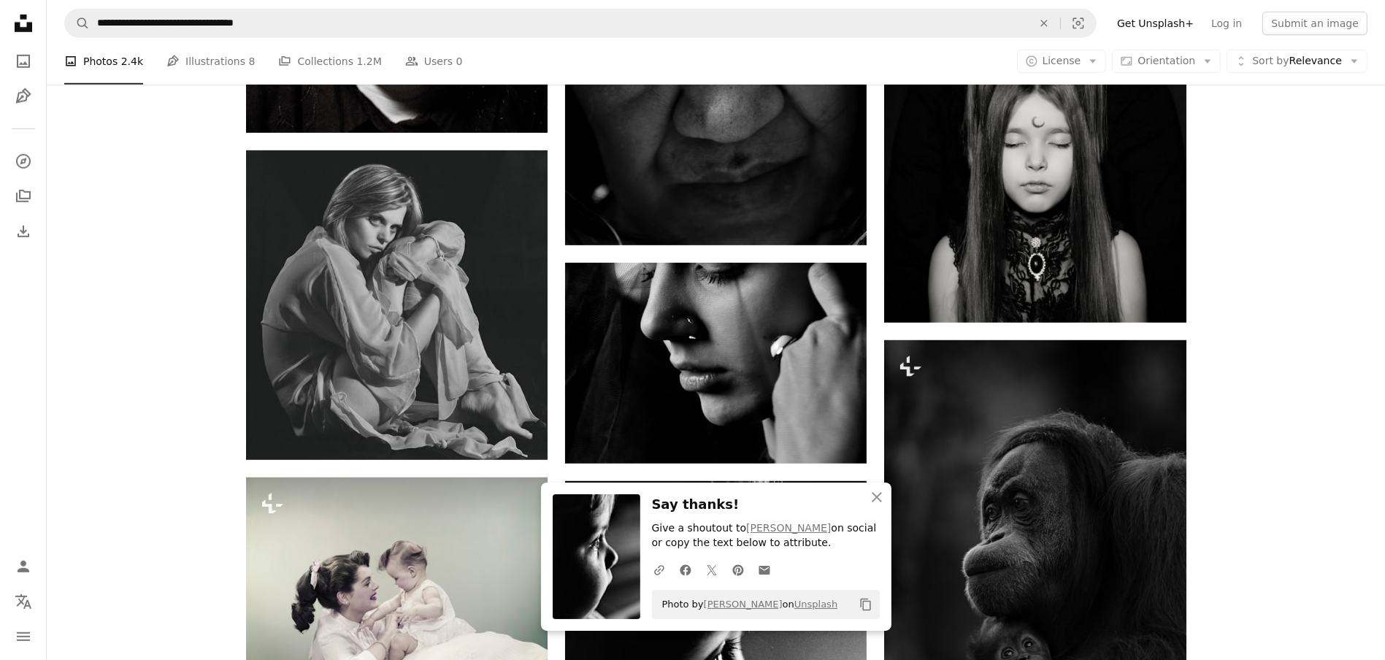
scroll to position [1394, 0]
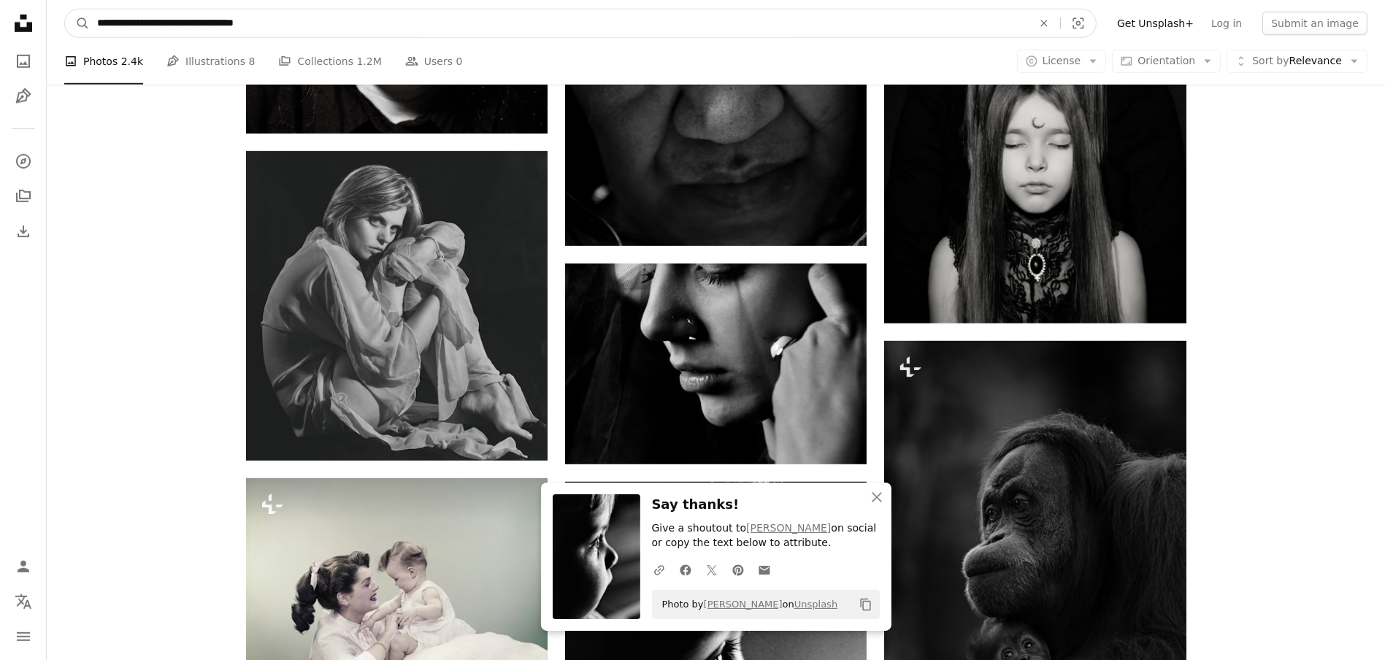
drag, startPoint x: 170, startPoint y: 23, endPoint x: 318, endPoint y: 31, distance: 147.7
click at [318, 31] on input "**********" at bounding box center [559, 23] width 938 height 28
type input "**********"
click at [65, 9] on button "A magnifying glass" at bounding box center [77, 23] width 25 height 28
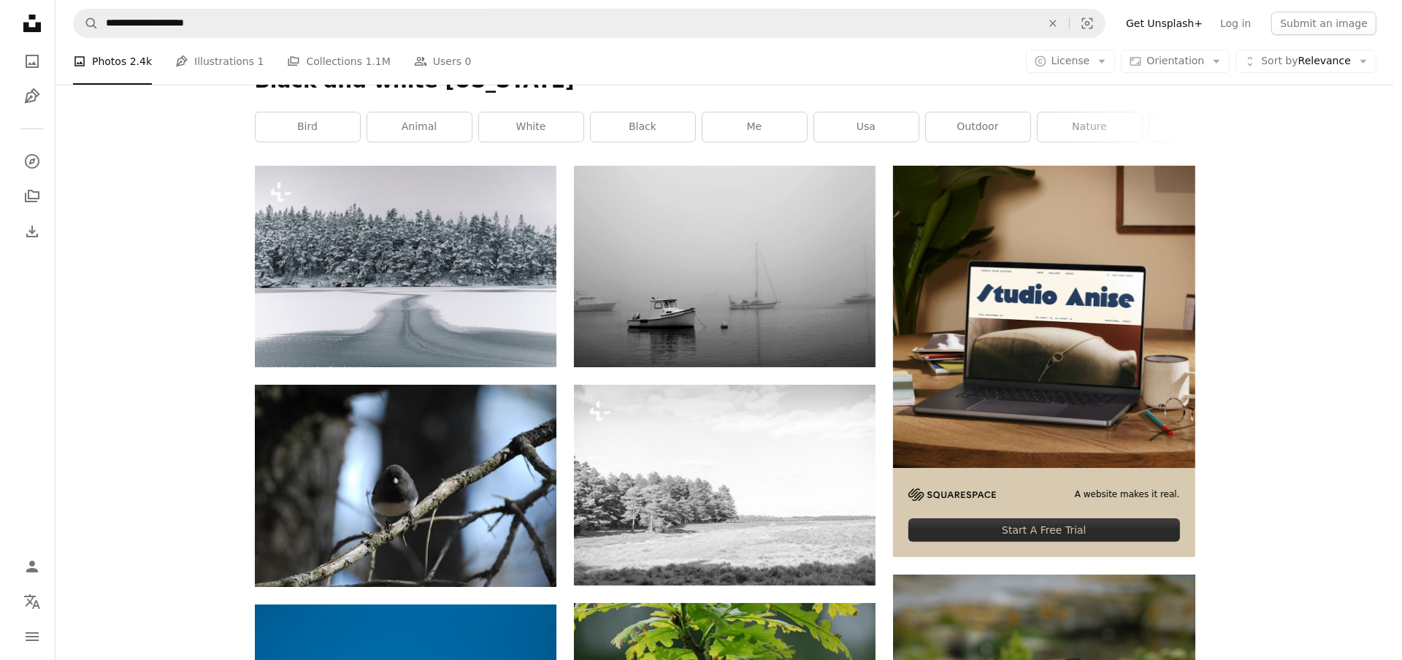
scroll to position [220, 0]
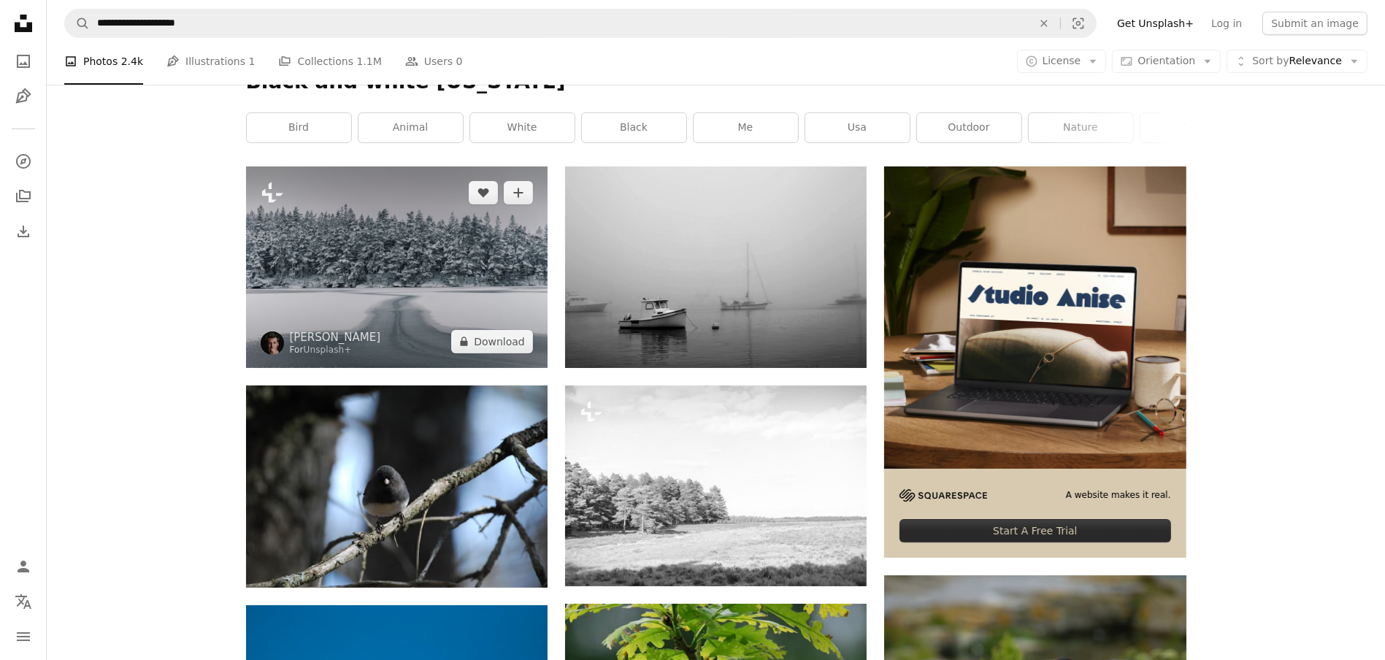
click at [378, 258] on img at bounding box center [397, 266] width 302 height 201
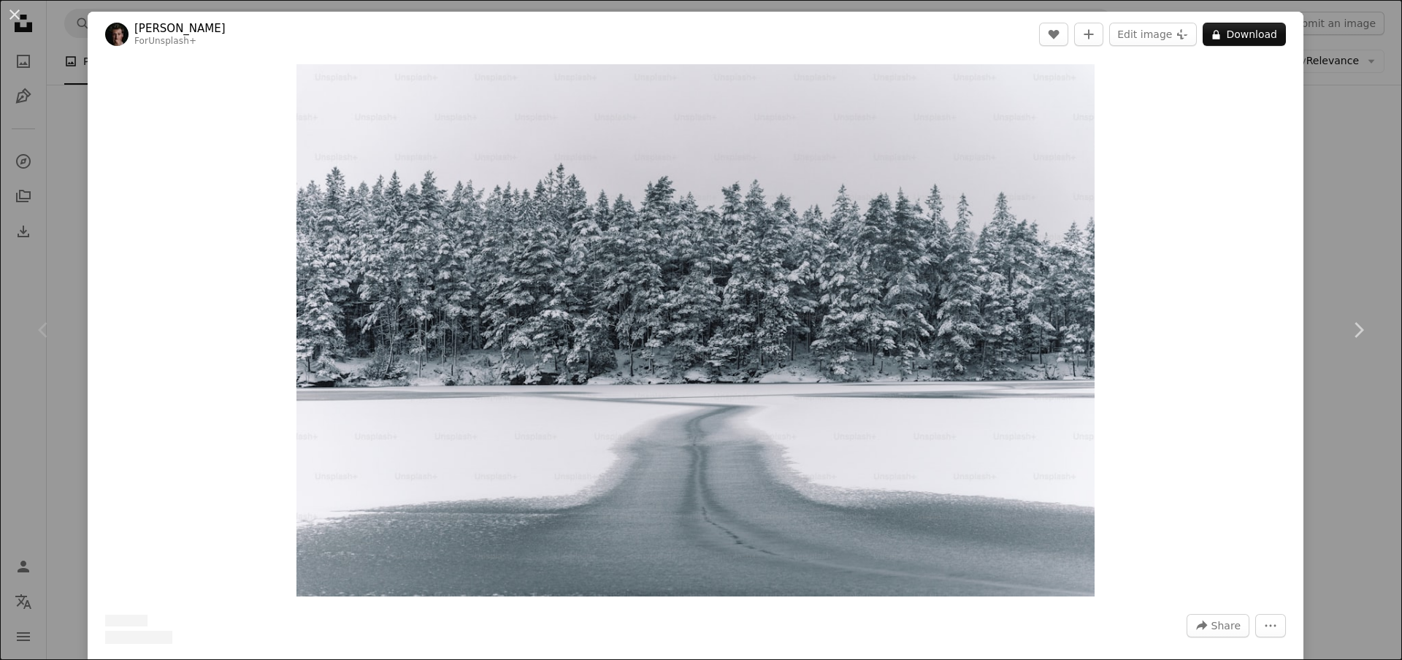
click at [1229, 33] on button "A lock Download" at bounding box center [1243, 34] width 83 height 23
